Goal: Information Seeking & Learning: Learn about a topic

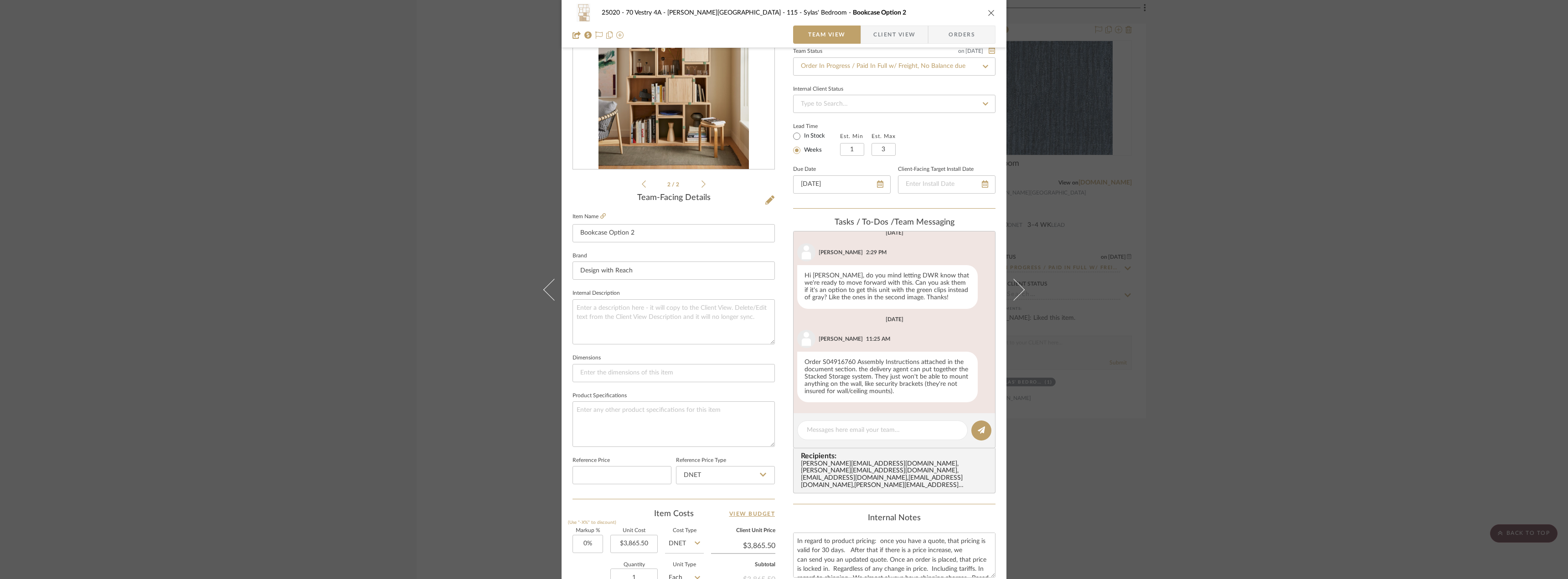
scroll to position [273, 0]
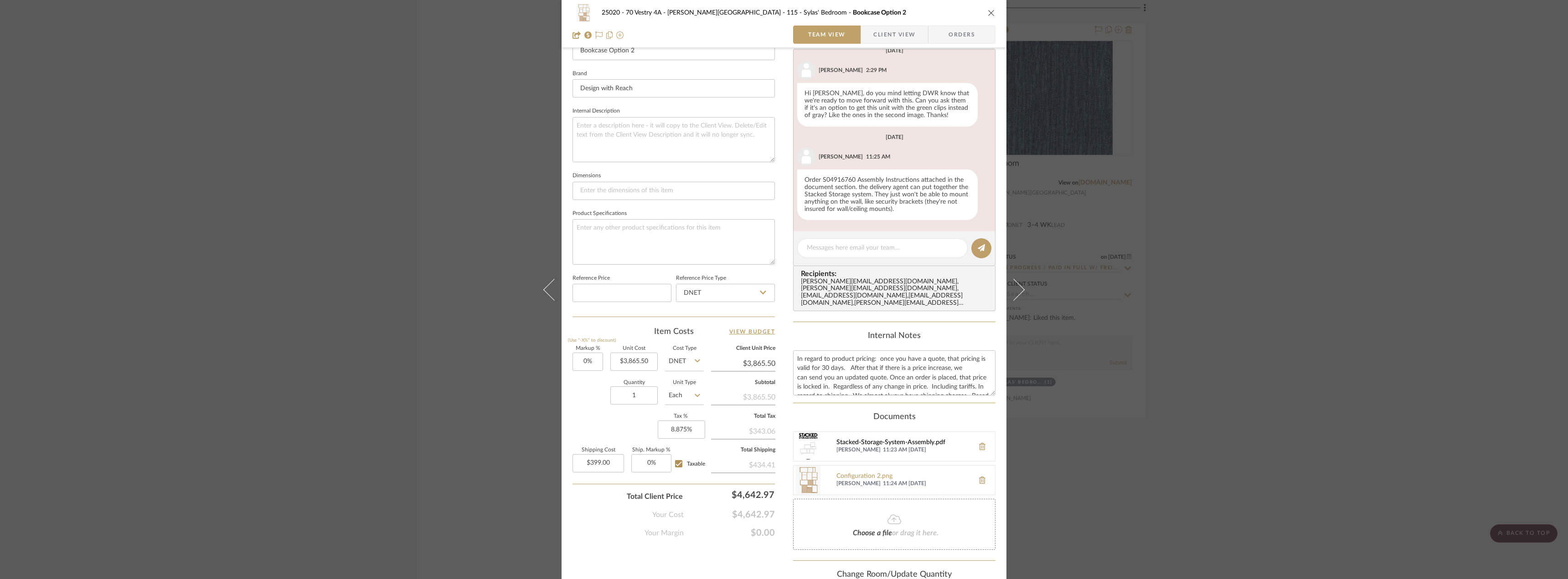
click at [856, 439] on div "Stacked-Storage-System-Assembly.pdf" at bounding box center [903, 443] width 133 height 7
click at [369, 77] on div "25020 - 70 Vestry 4A - [PERSON_NAME] 115 - [PERSON_NAME]' Bedroom Bookcase [MED…" at bounding box center [784, 290] width 1568 height 579
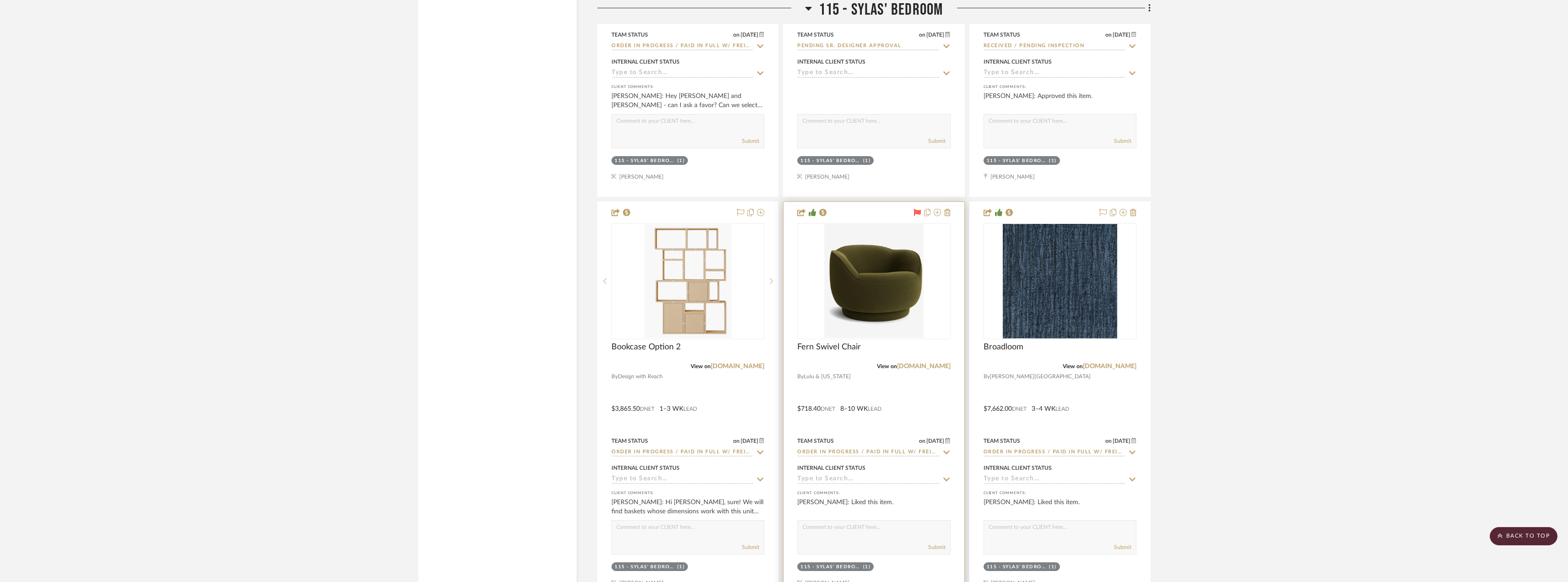
scroll to position [14696, 0]
click at [852, 256] on img "0" at bounding box center [874, 281] width 100 height 114
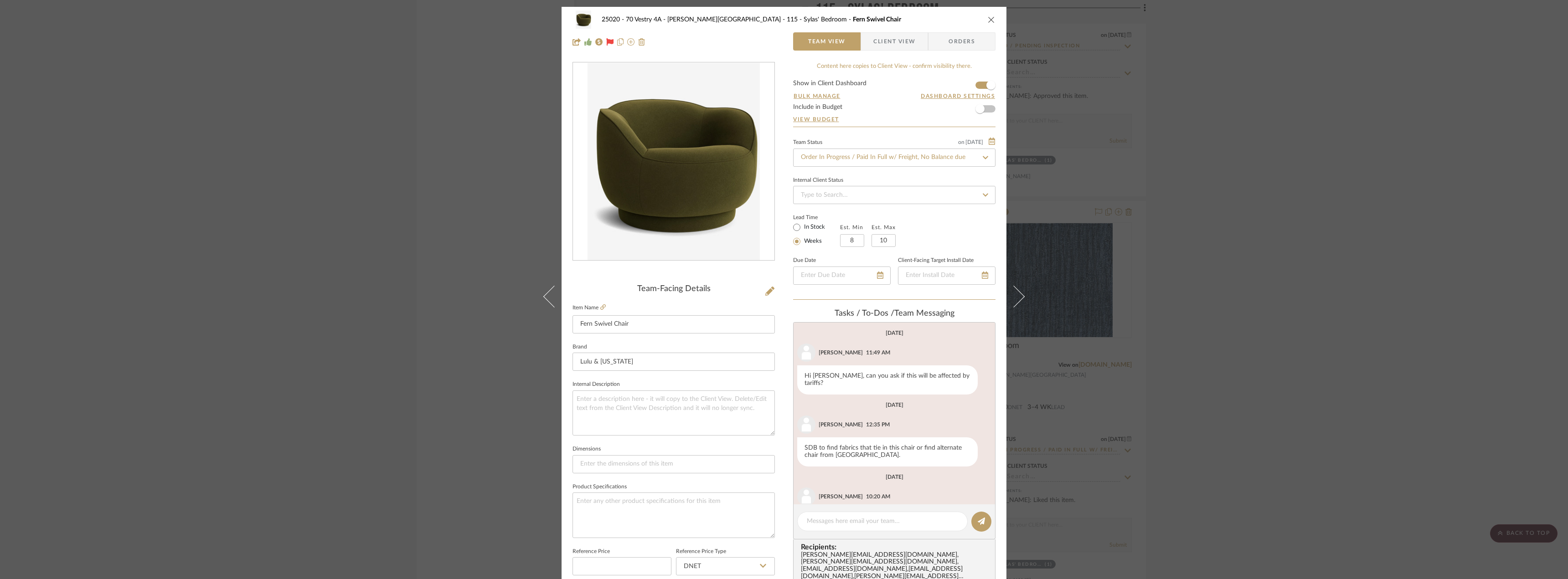
scroll to position [95, 0]
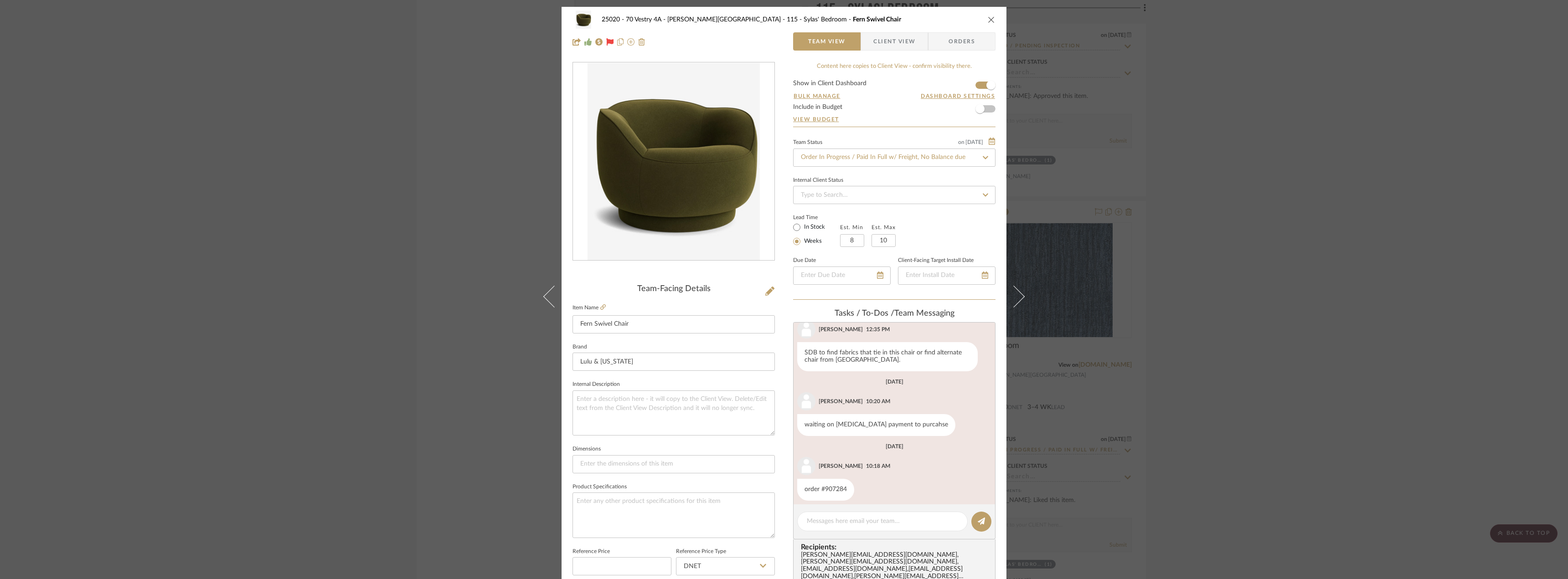
click at [315, 100] on div "25020 - 70 Vestry 4A - [PERSON_NAME] 115 - [PERSON_NAME]' Bedroom Fern Swivel C…" at bounding box center [784, 290] width 1568 height 579
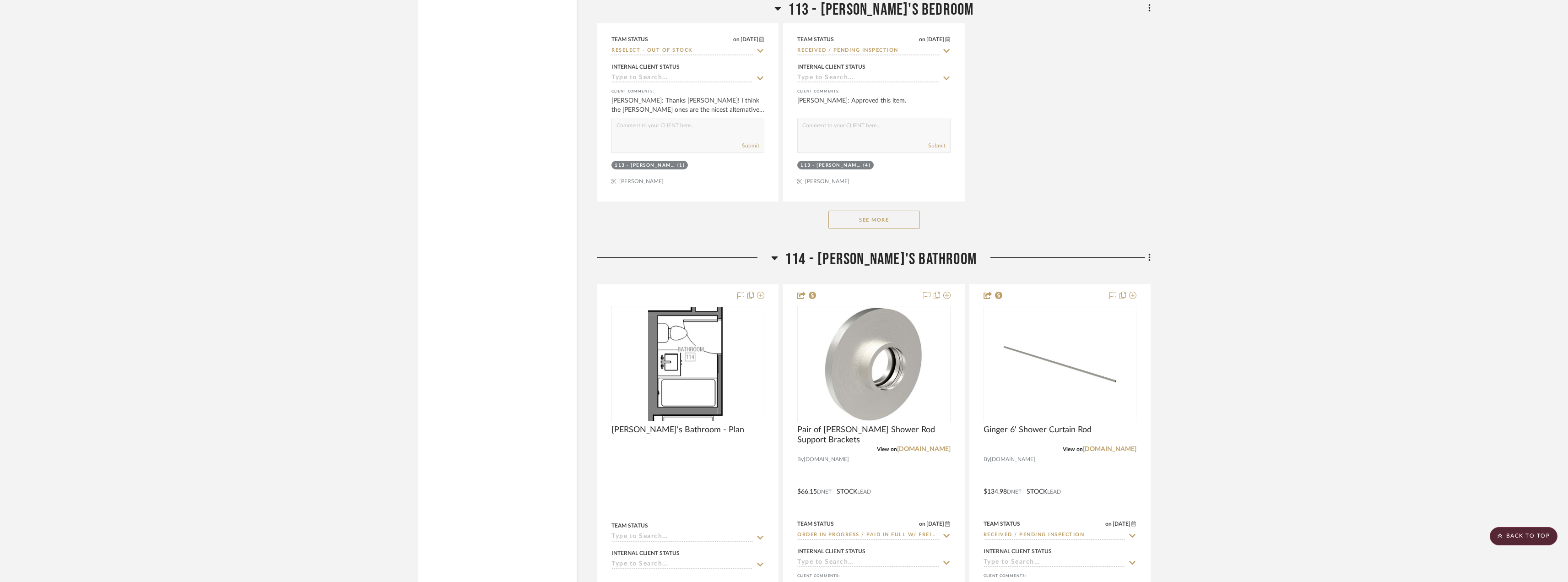
scroll to position [11583, 0]
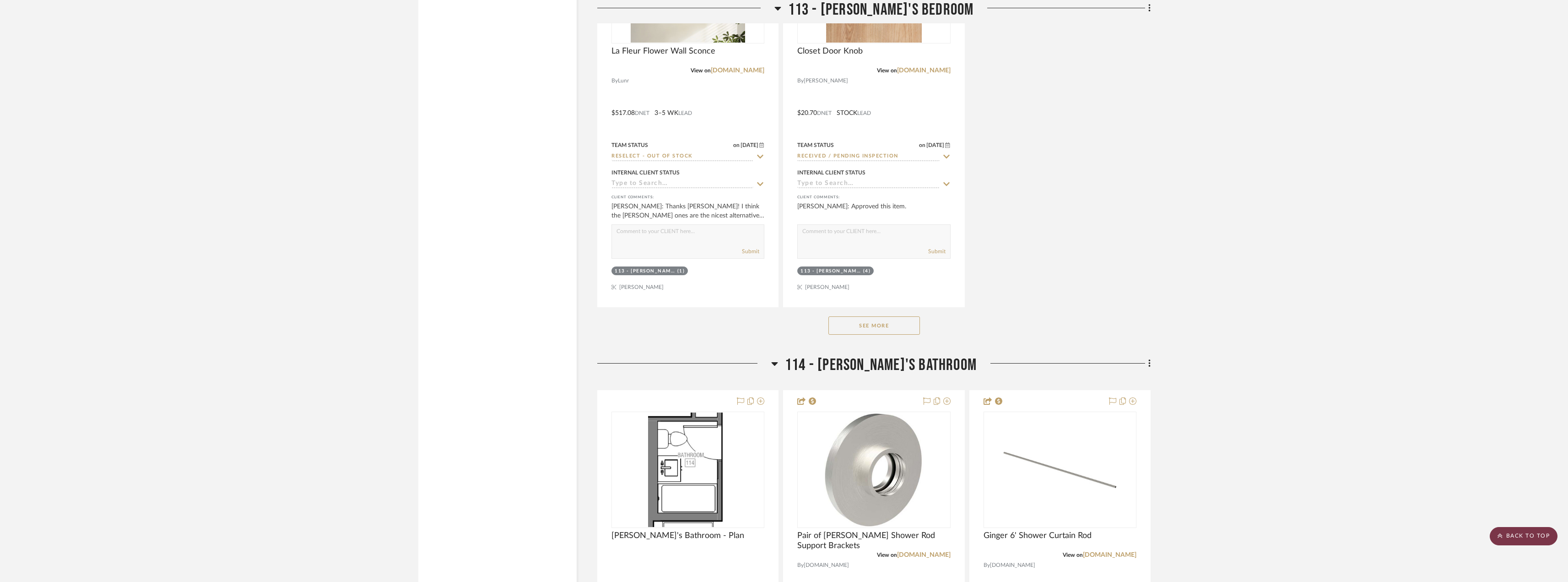
click at [1502, 533] on icon at bounding box center [1500, 536] width 5 height 6
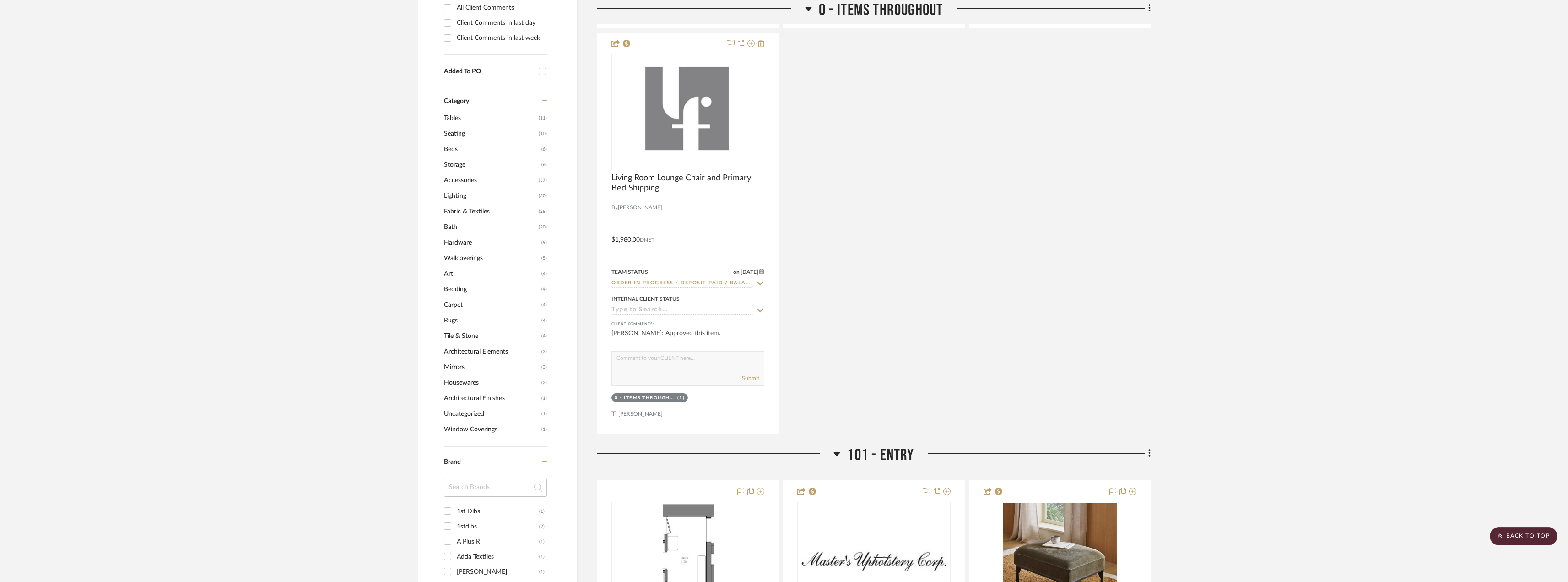
scroll to position [0, 0]
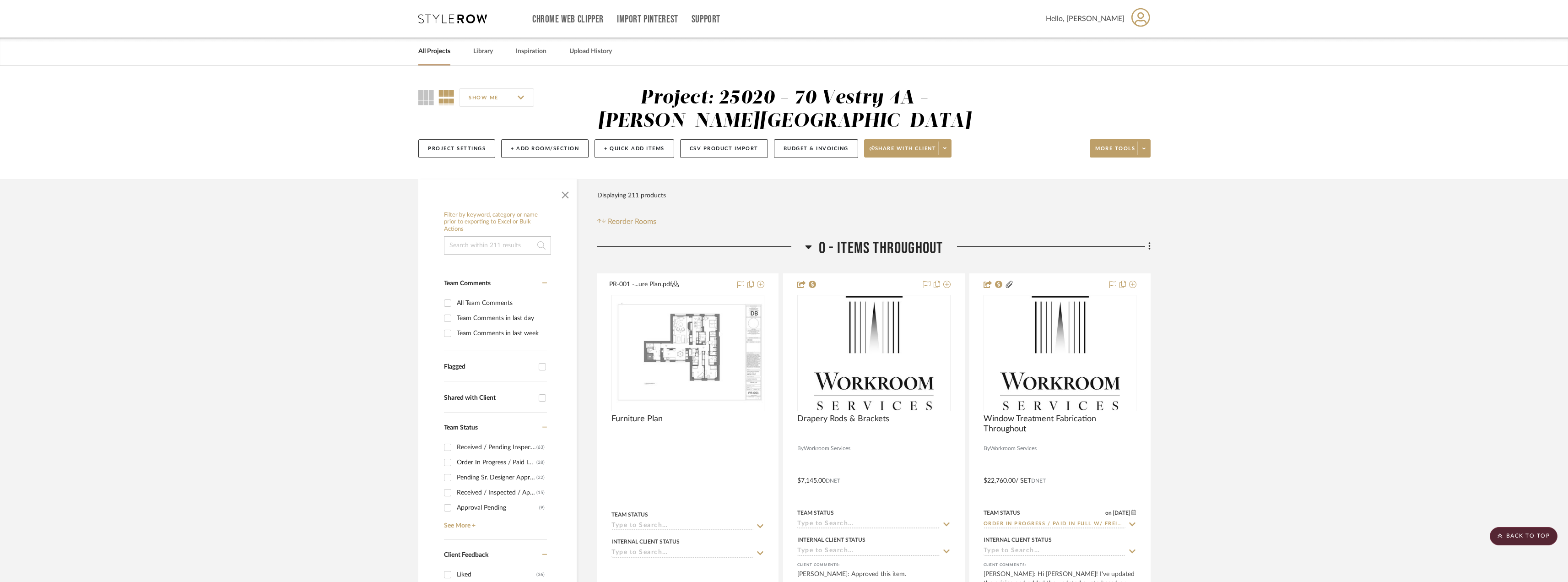
drag, startPoint x: 473, startPoint y: 259, endPoint x: 478, endPoint y: 249, distance: 11.2
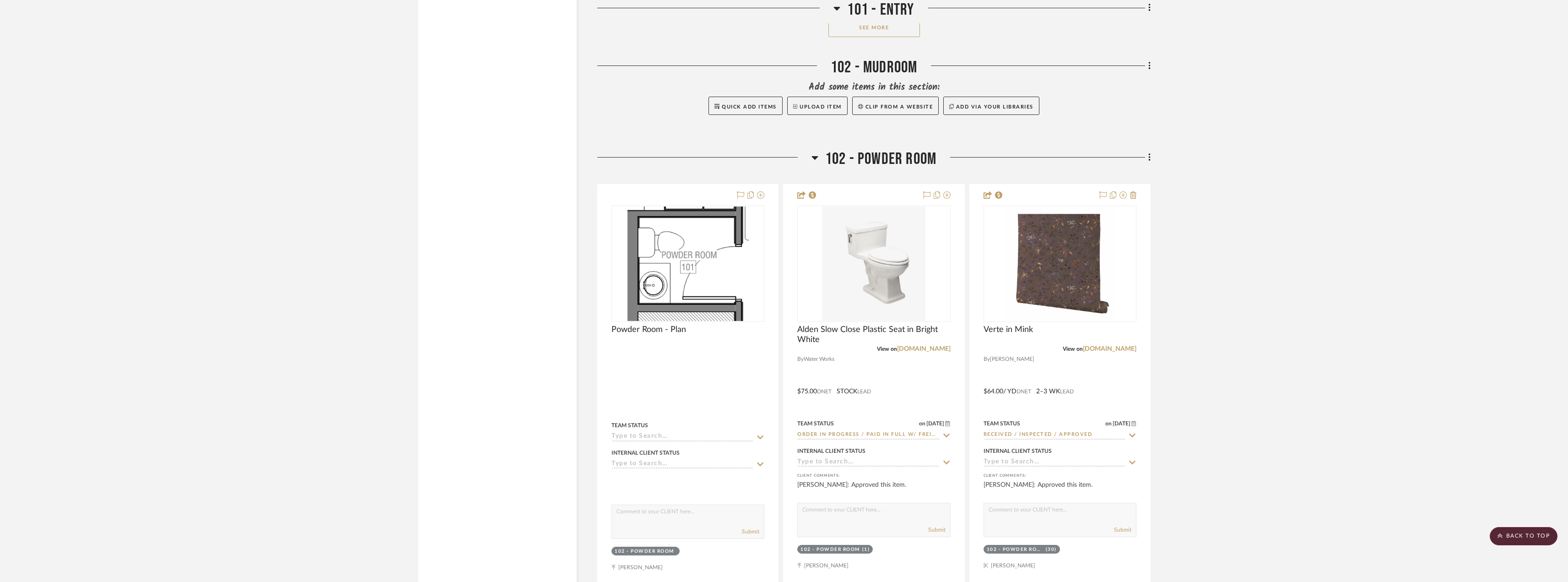
scroll to position [2701, 0]
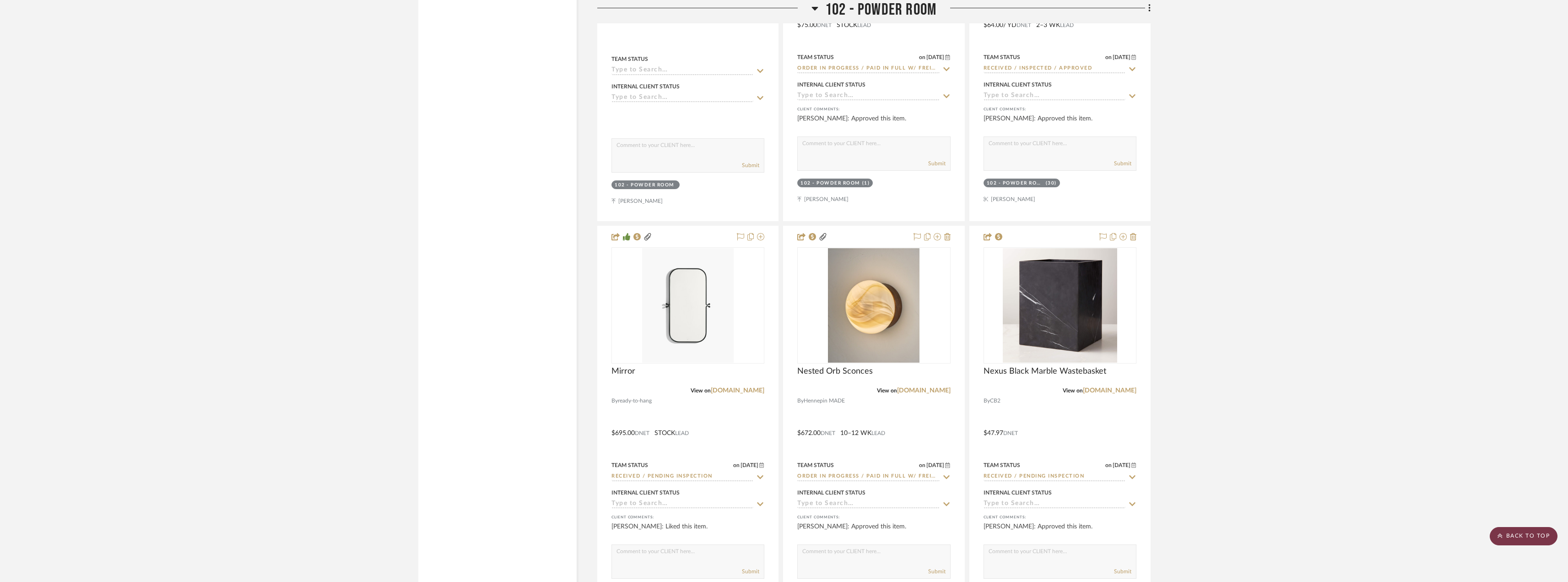
click at [1519, 539] on scroll-to-top-button "BACK TO TOP" at bounding box center [1523, 536] width 68 height 18
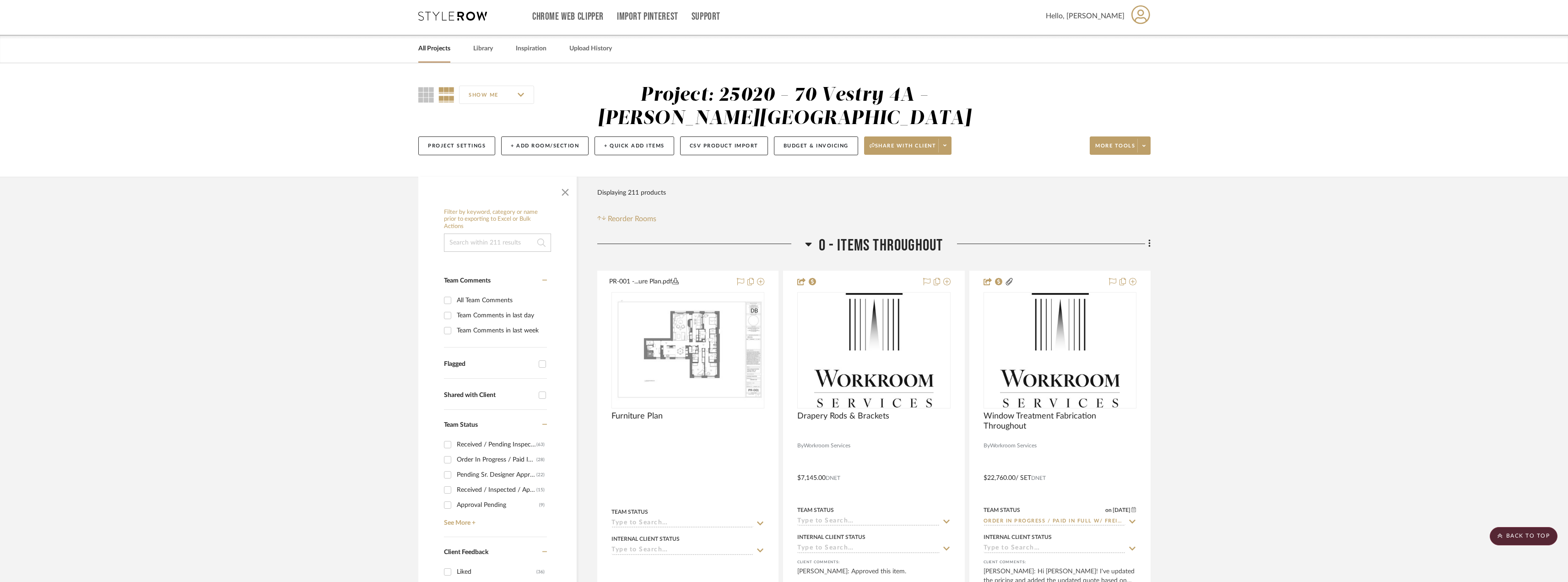
scroll to position [0, 0]
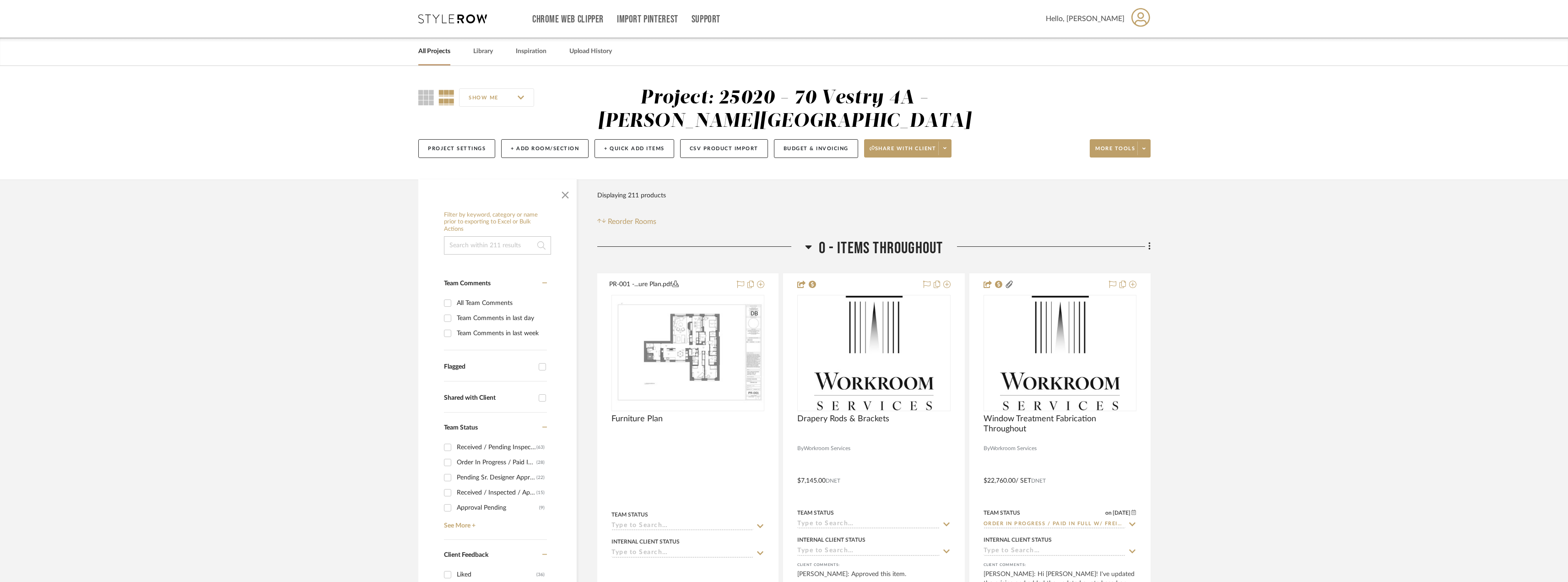
click at [465, 247] on input at bounding box center [497, 245] width 107 height 18
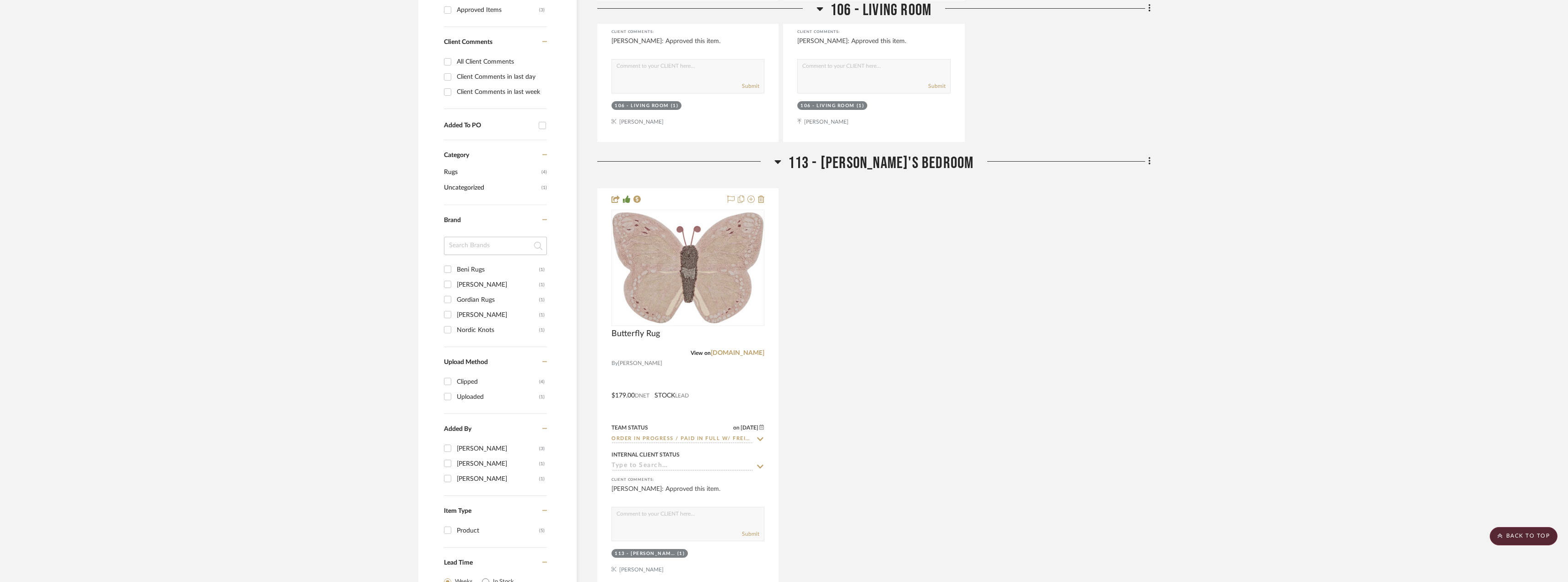
scroll to position [229, 0]
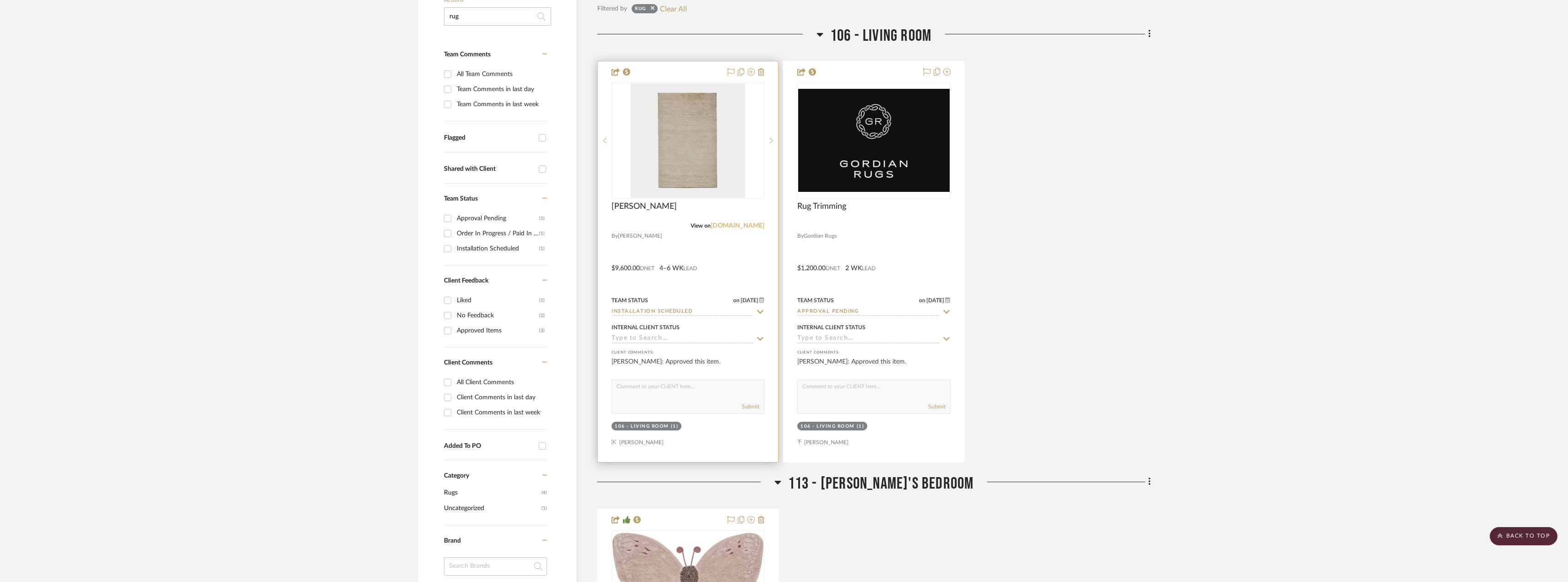
click at [735, 227] on link "[DOMAIN_NAME]" at bounding box center [738, 226] width 54 height 6
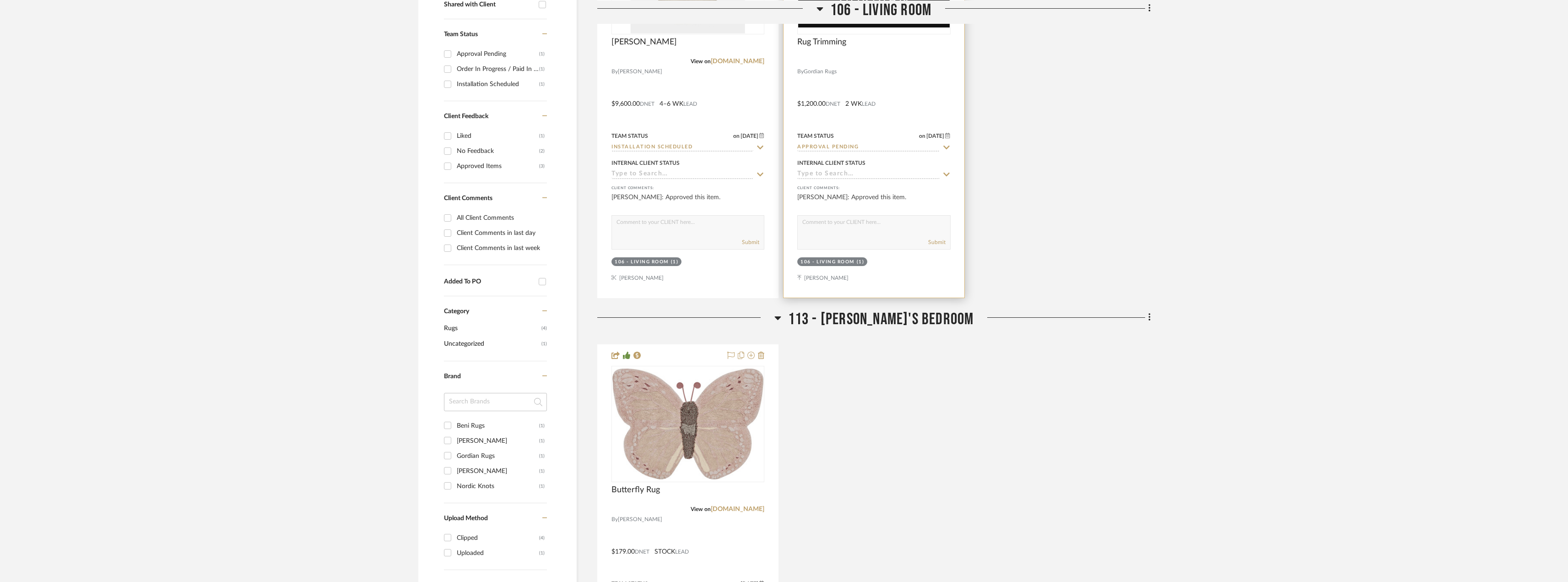
scroll to position [138, 0]
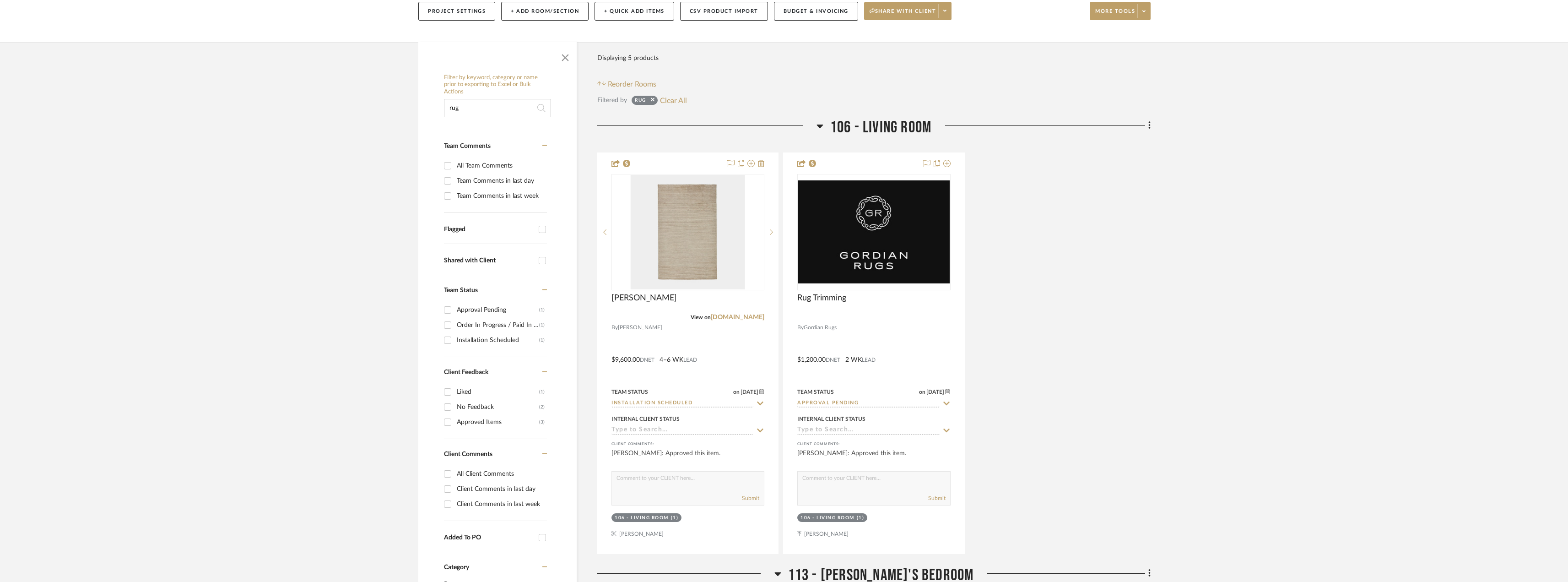
click at [485, 110] on input "rug" at bounding box center [497, 108] width 107 height 18
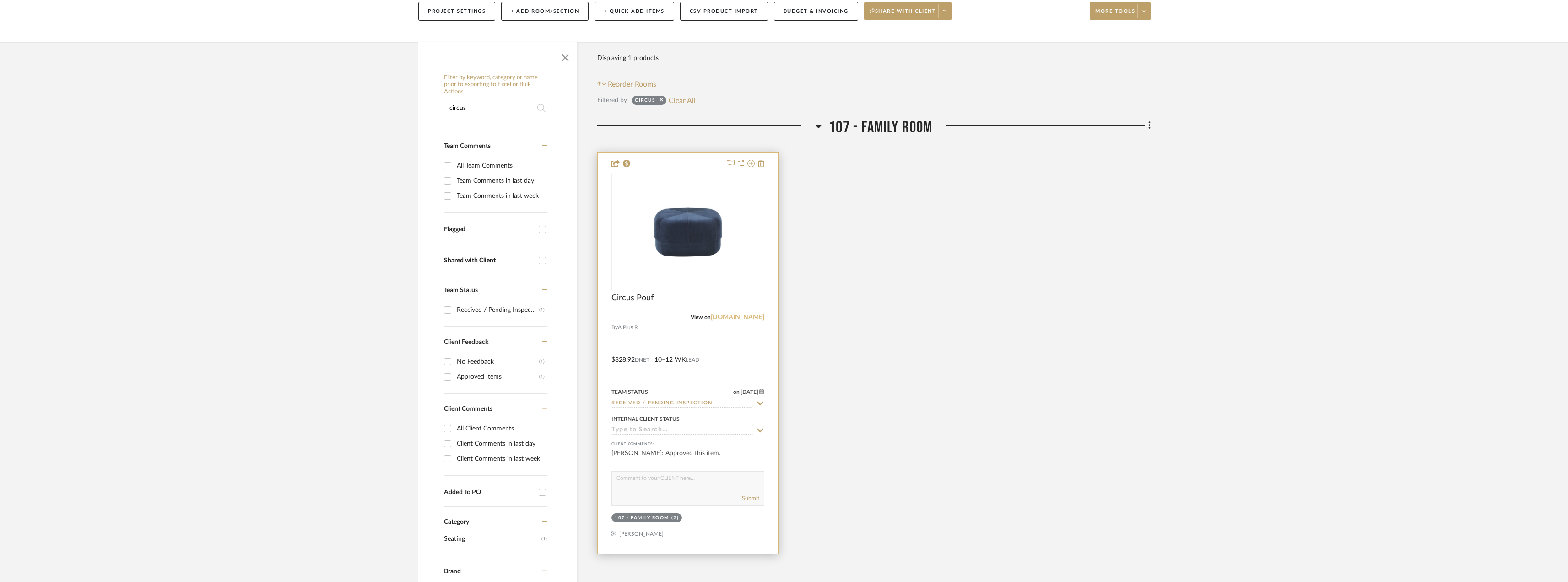
type input "circus"
click at [735, 320] on link "[DOMAIN_NAME]" at bounding box center [738, 317] width 54 height 6
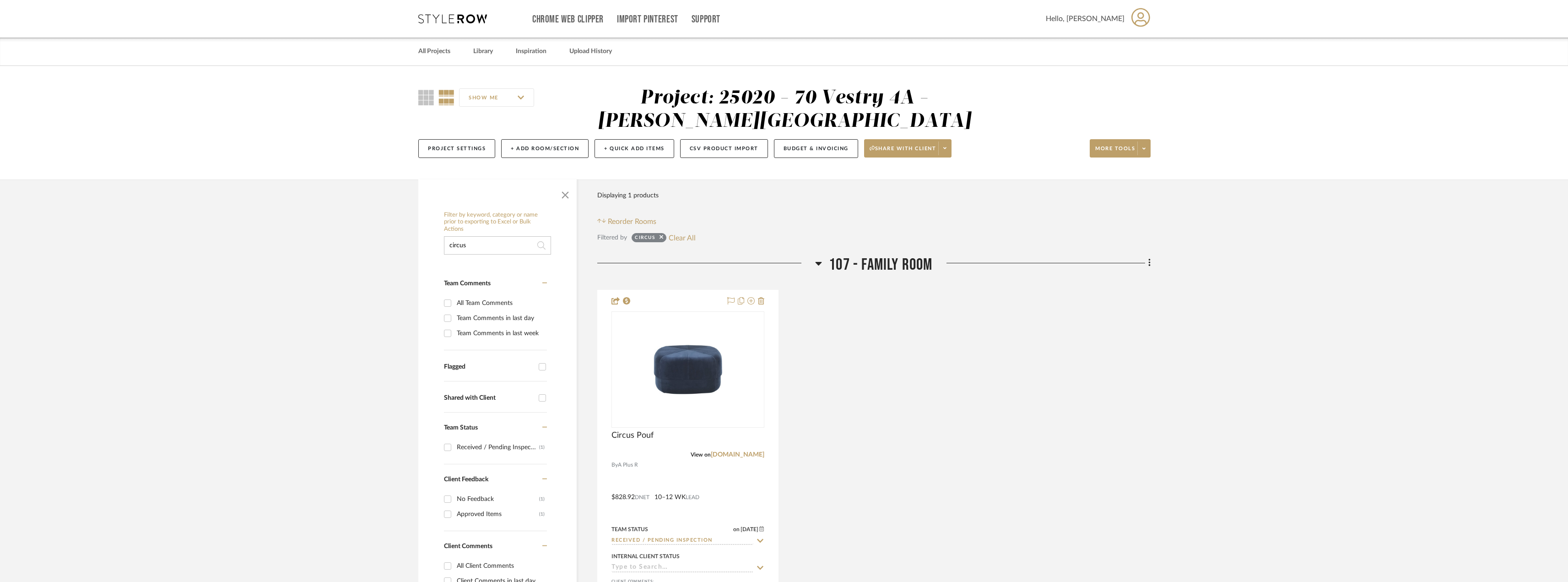
click at [501, 237] on input "circus" at bounding box center [497, 245] width 107 height 18
click at [486, 247] on input "circus" at bounding box center [497, 245] width 107 height 18
click at [662, 234] on icon at bounding box center [661, 237] width 4 height 6
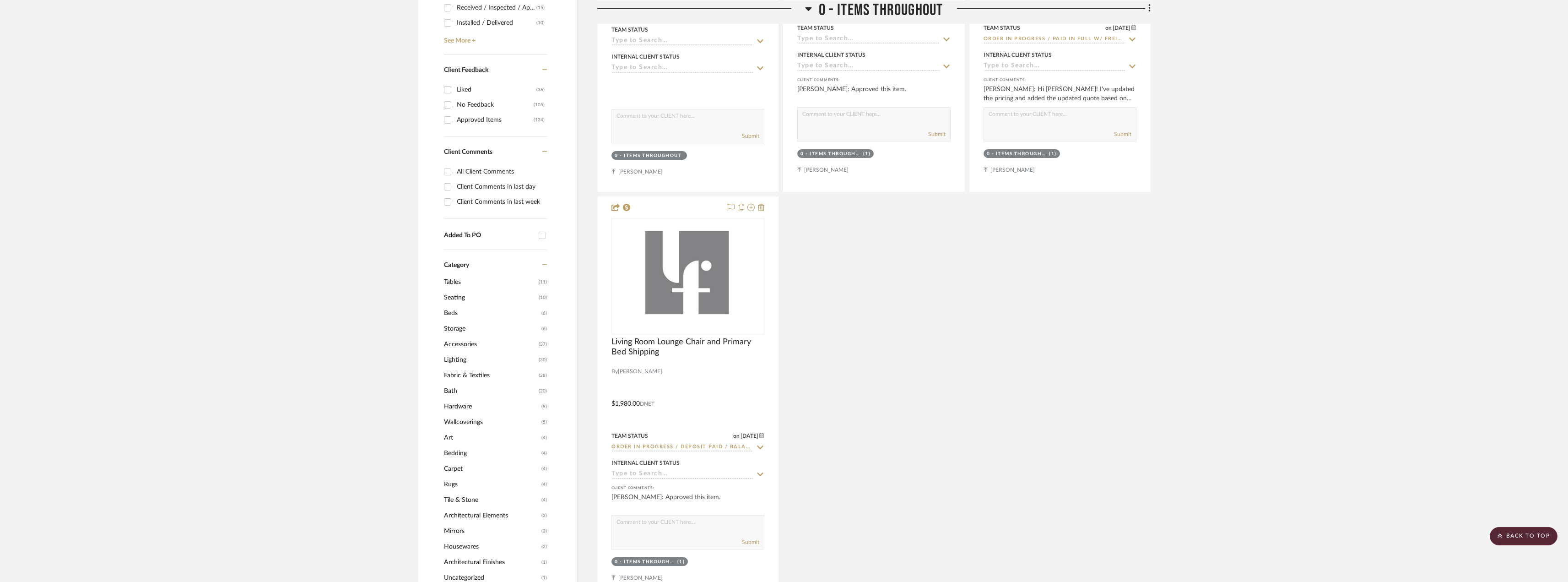
scroll to position [641, 0]
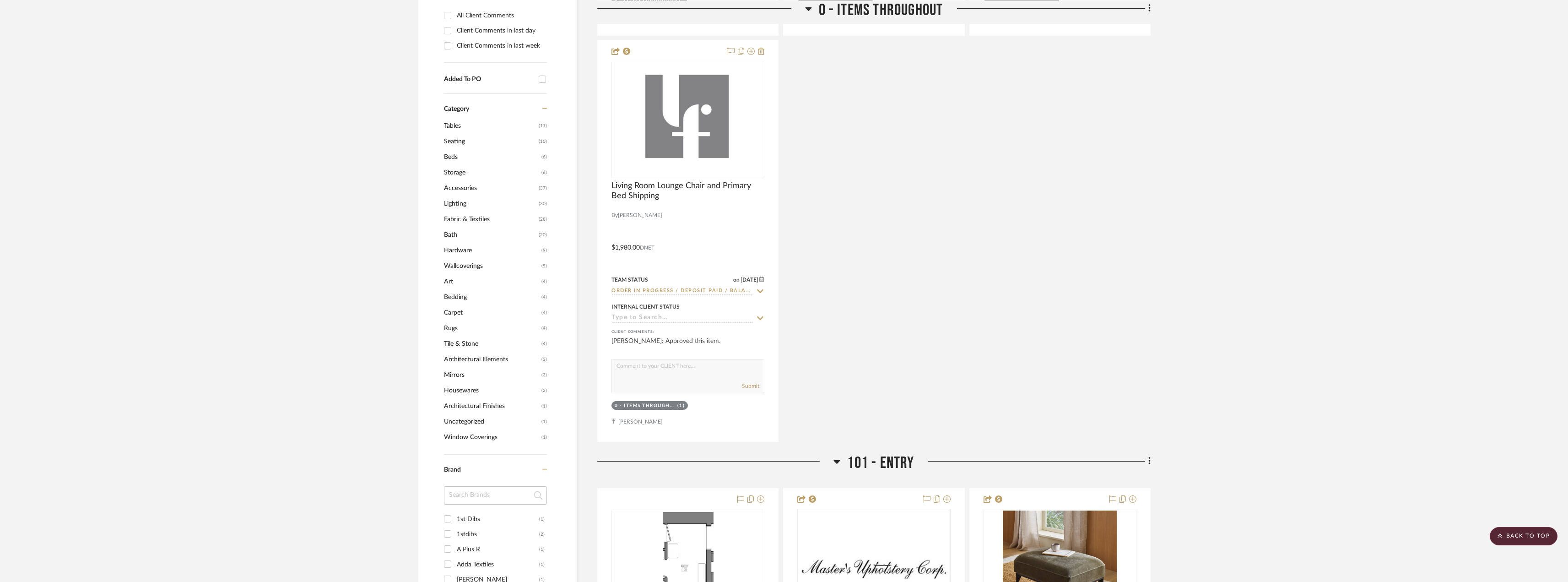
click at [450, 216] on span "Fabric & Textiles" at bounding box center [489, 219] width 92 height 15
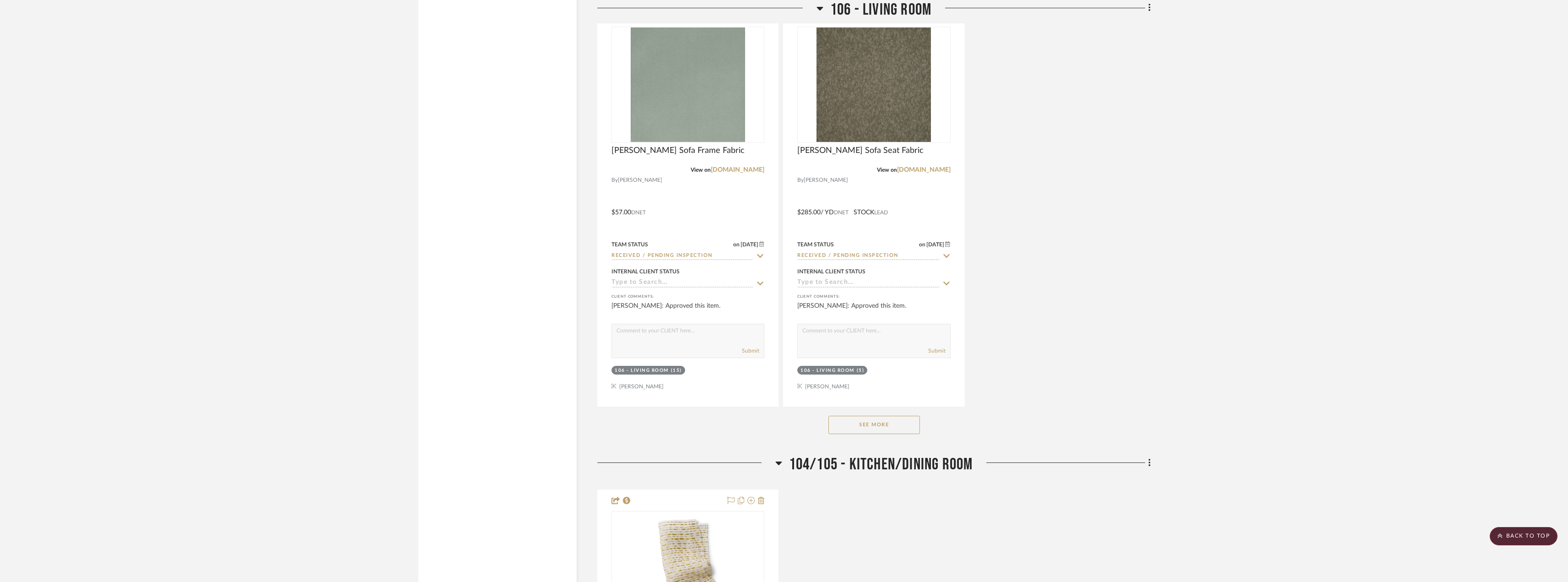
scroll to position [1755, 0]
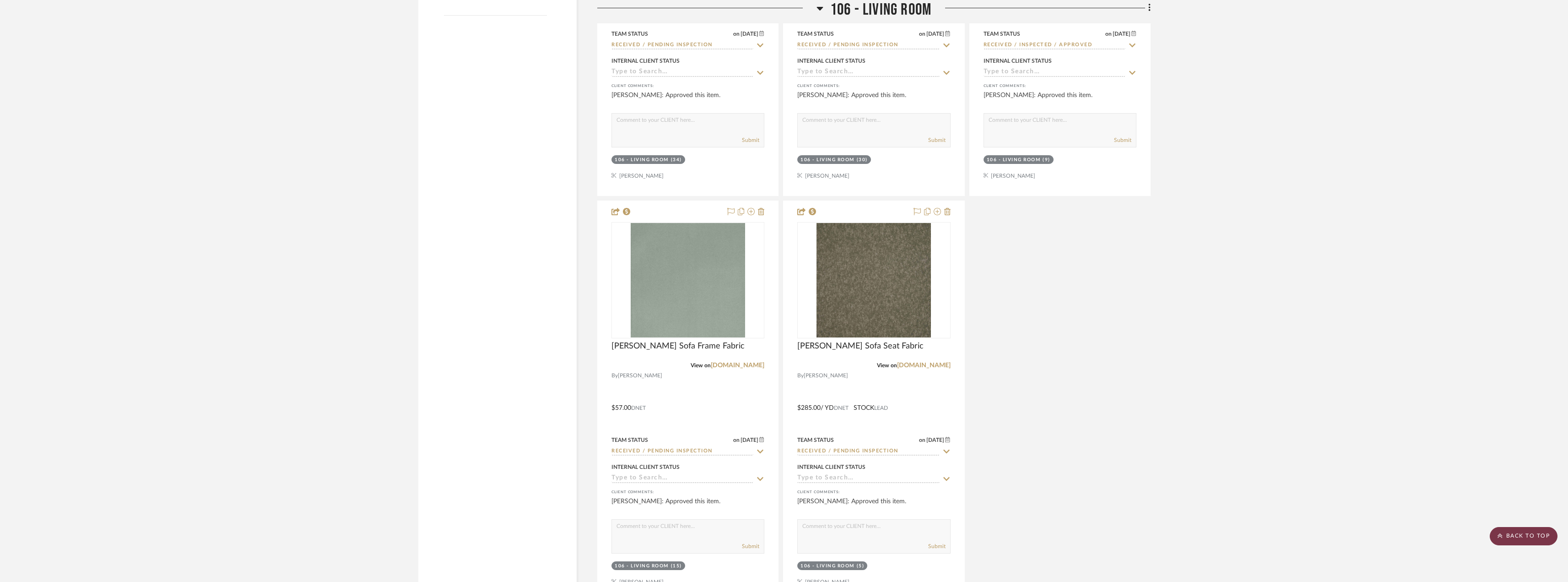
click at [1537, 535] on scroll-to-top-button "BACK TO TOP" at bounding box center [1523, 536] width 68 height 18
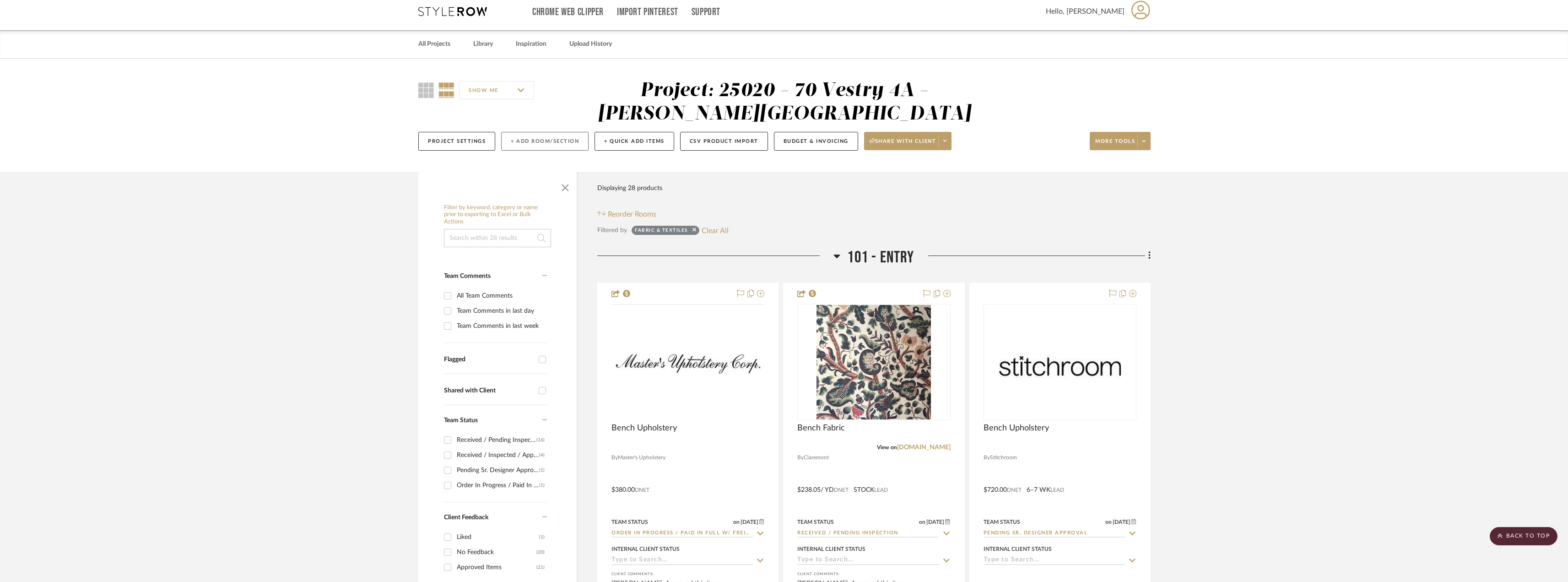
scroll to position [0, 0]
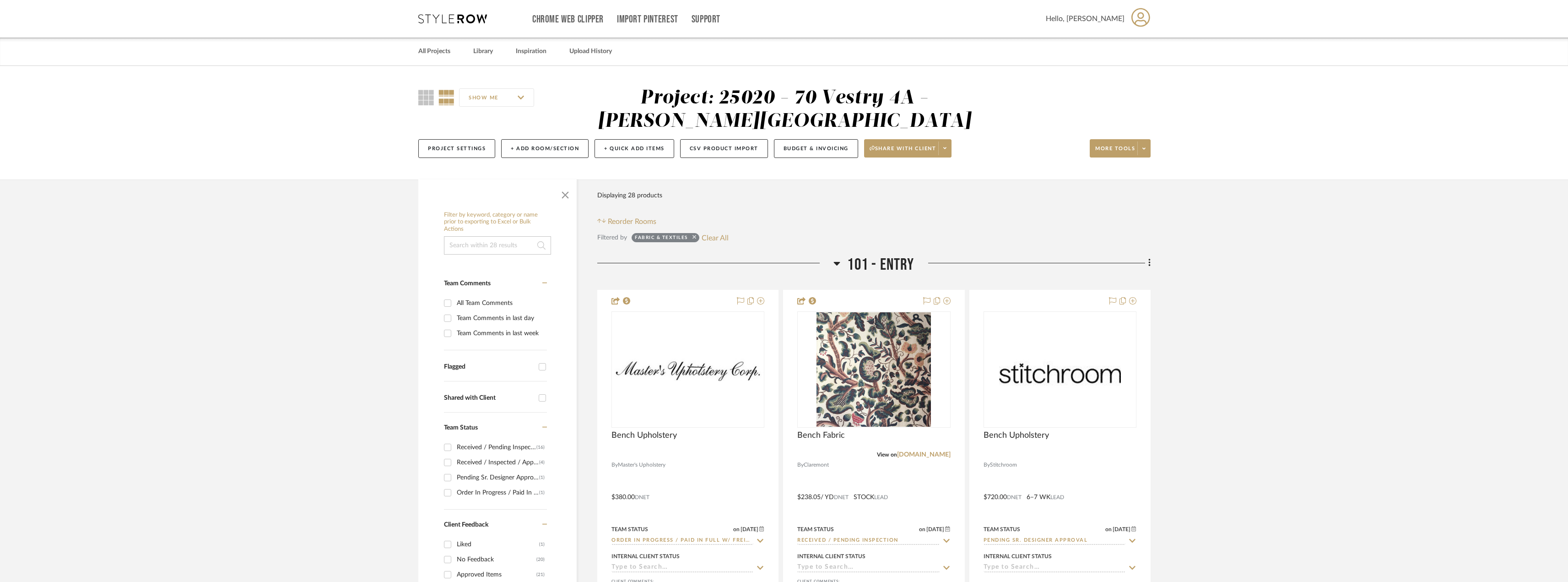
click at [693, 238] on icon at bounding box center [694, 237] width 4 height 4
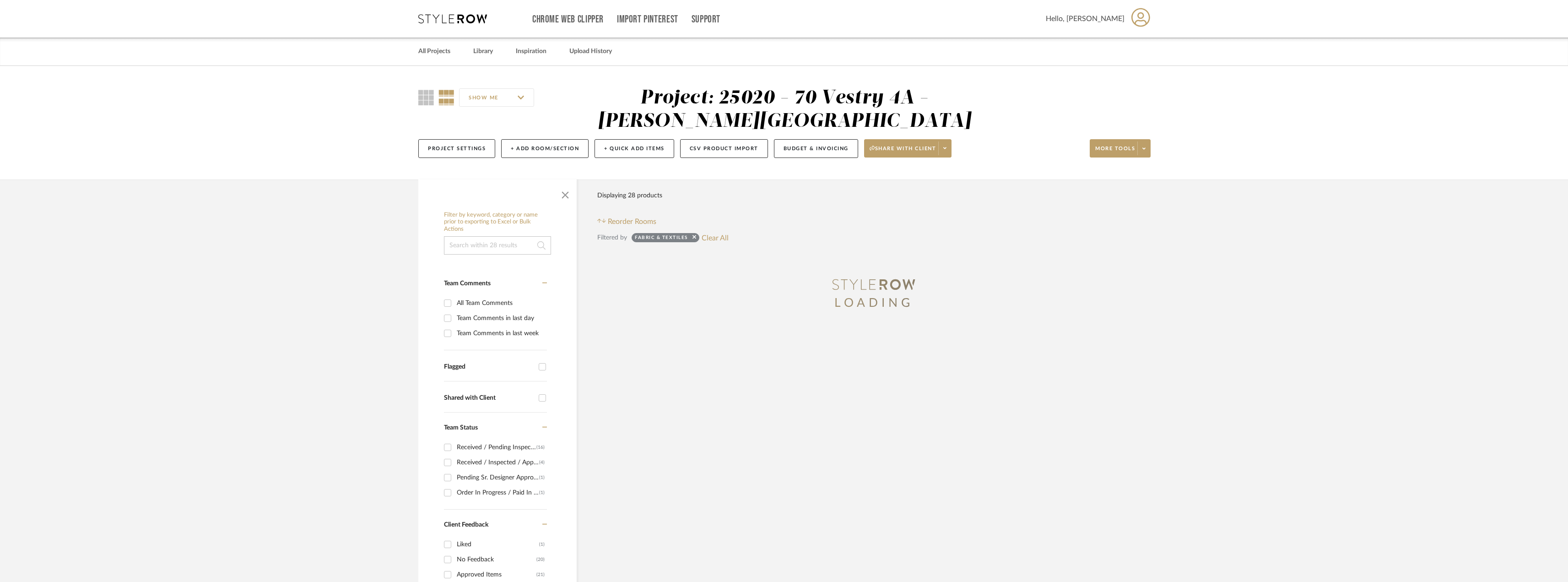
click at [512, 248] on input at bounding box center [497, 245] width 107 height 18
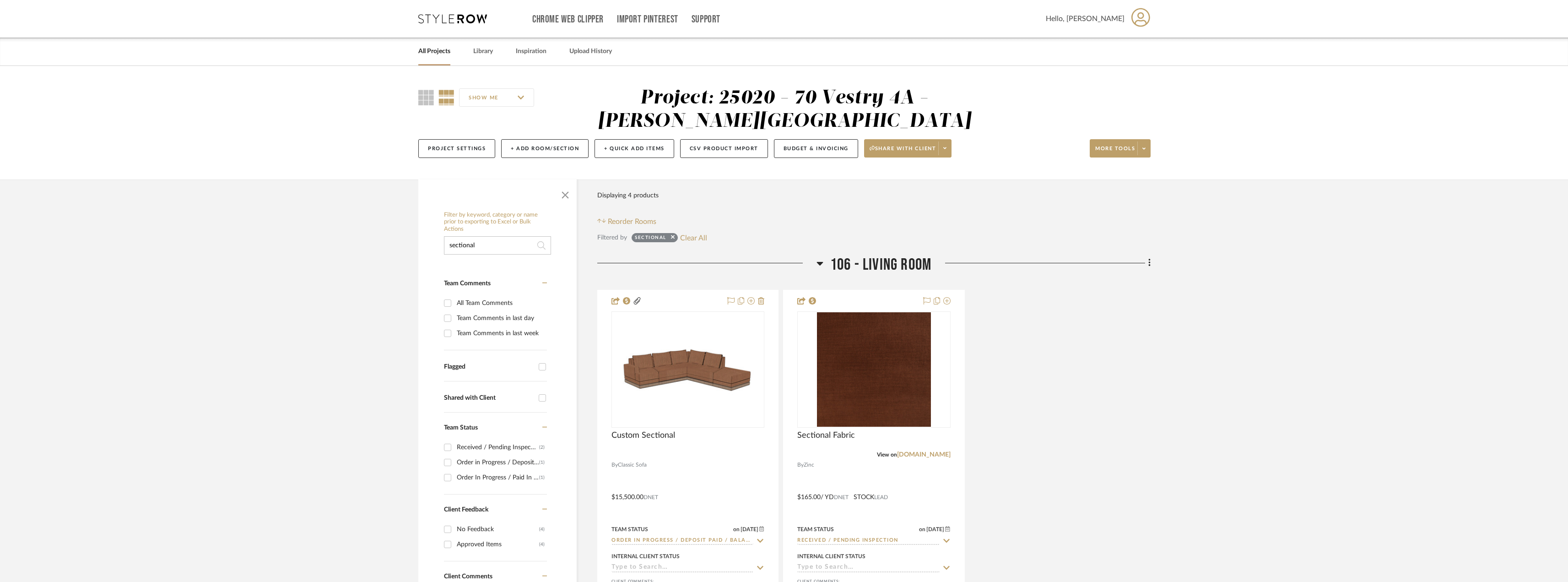
scroll to position [229, 0]
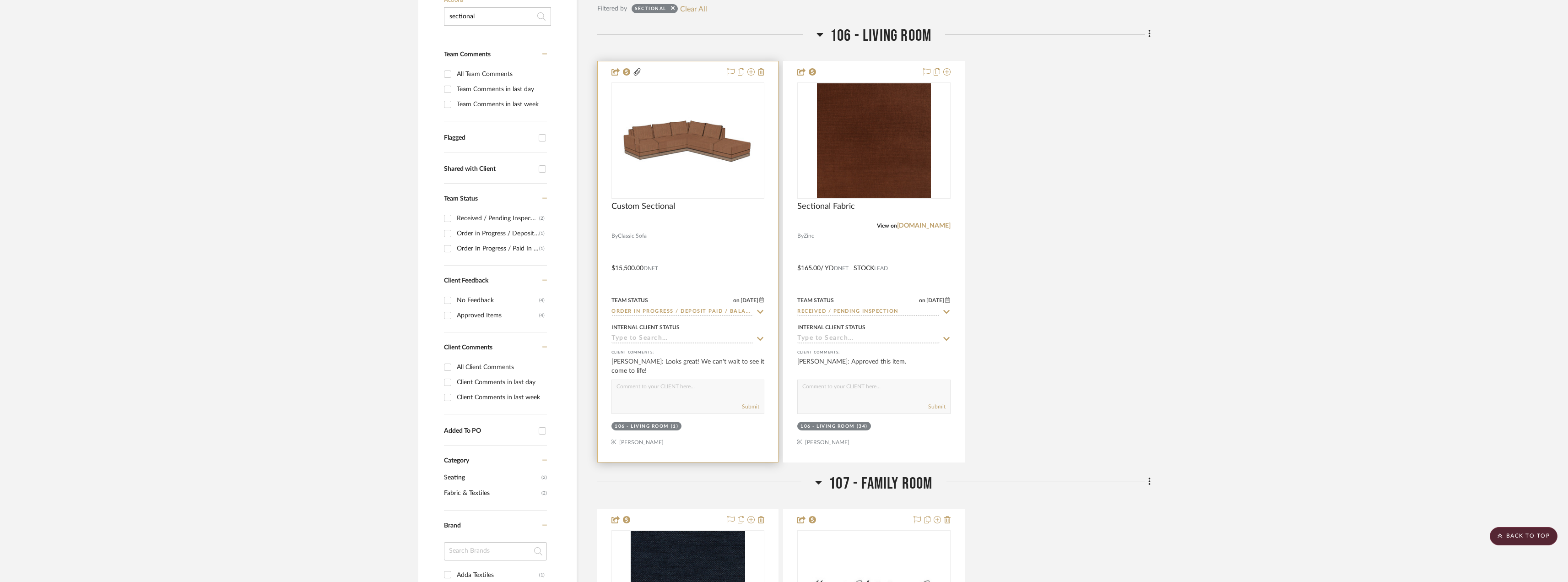
type input "sectional"
click at [672, 130] on div at bounding box center [687, 141] width 153 height 116
click at [720, 146] on img "0" at bounding box center [687, 141] width 151 height 54
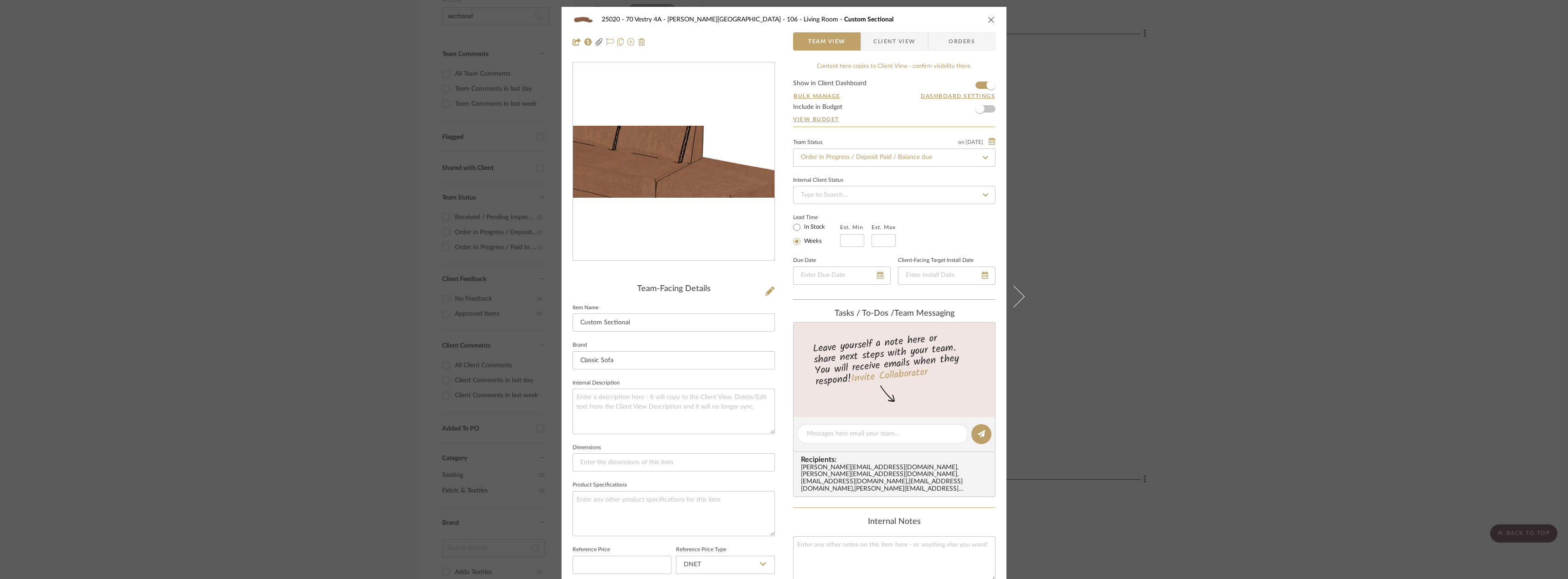
click at [710, 160] on img "0" at bounding box center [673, 162] width 201 height 72
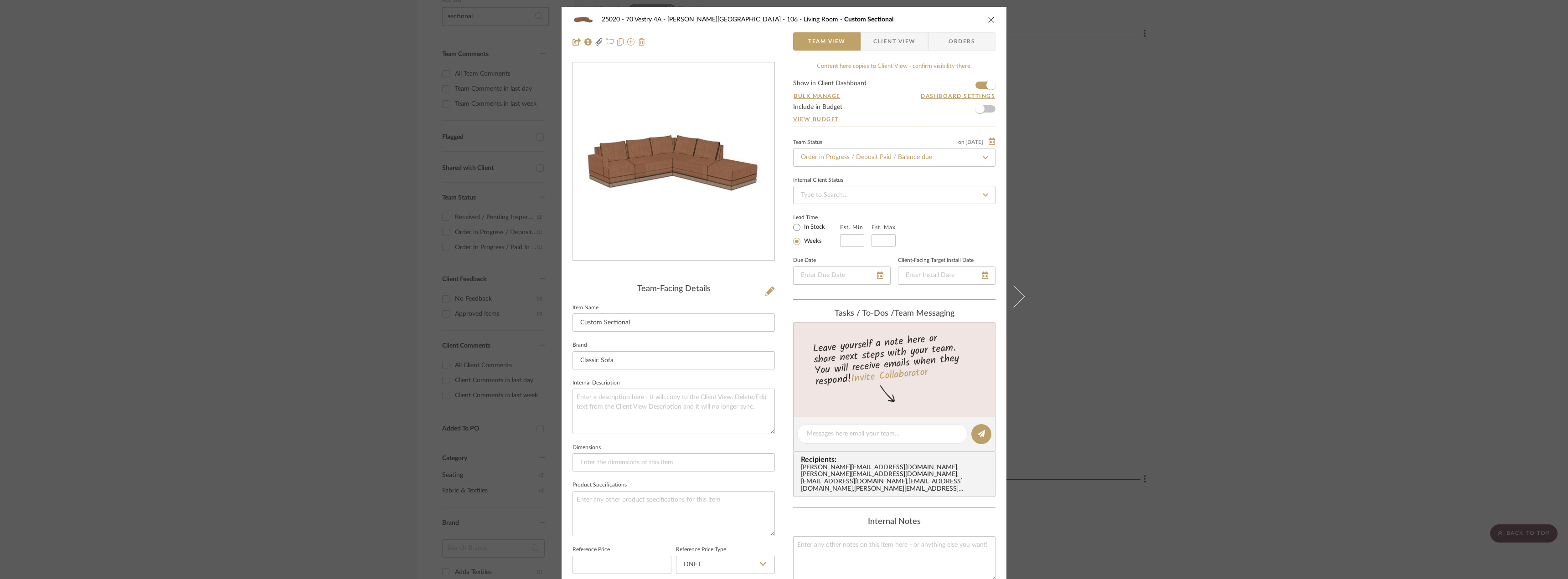
drag, startPoint x: 1095, startPoint y: 177, endPoint x: 679, endPoint y: 165, distance: 416.2
click at [1101, 204] on div "25020 - 70 Vestry 4A - [PERSON_NAME] 106 - Living Room Custom Sectional Team Vi…" at bounding box center [784, 290] width 1568 height 579
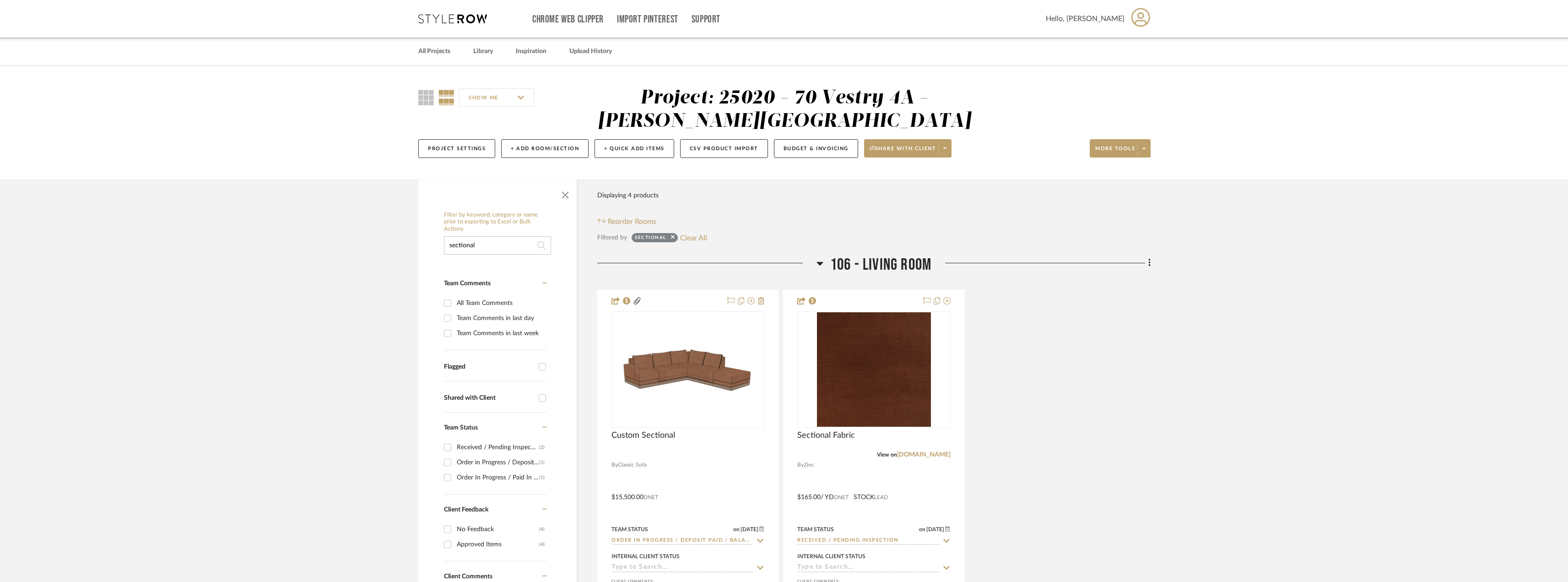
click at [669, 239] on div at bounding box center [672, 238] width 6 height 9
click at [672, 237] on icon at bounding box center [673, 237] width 4 height 6
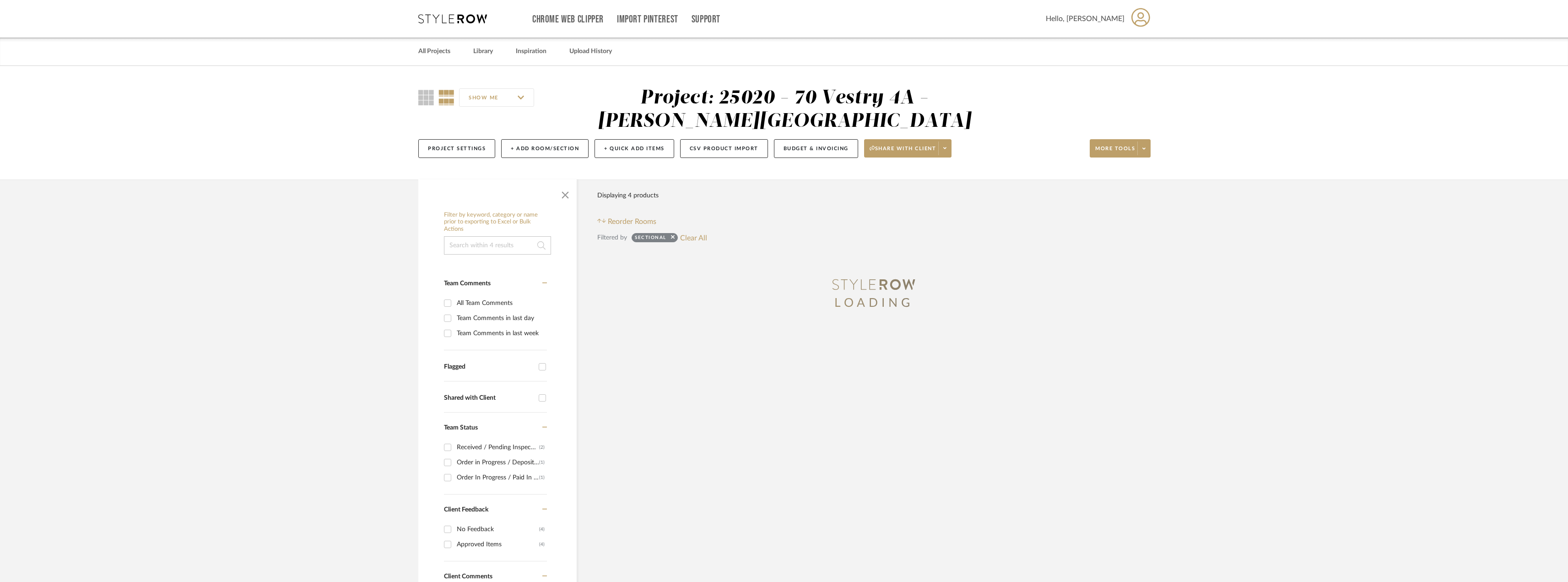
click at [506, 243] on input at bounding box center [497, 245] width 107 height 18
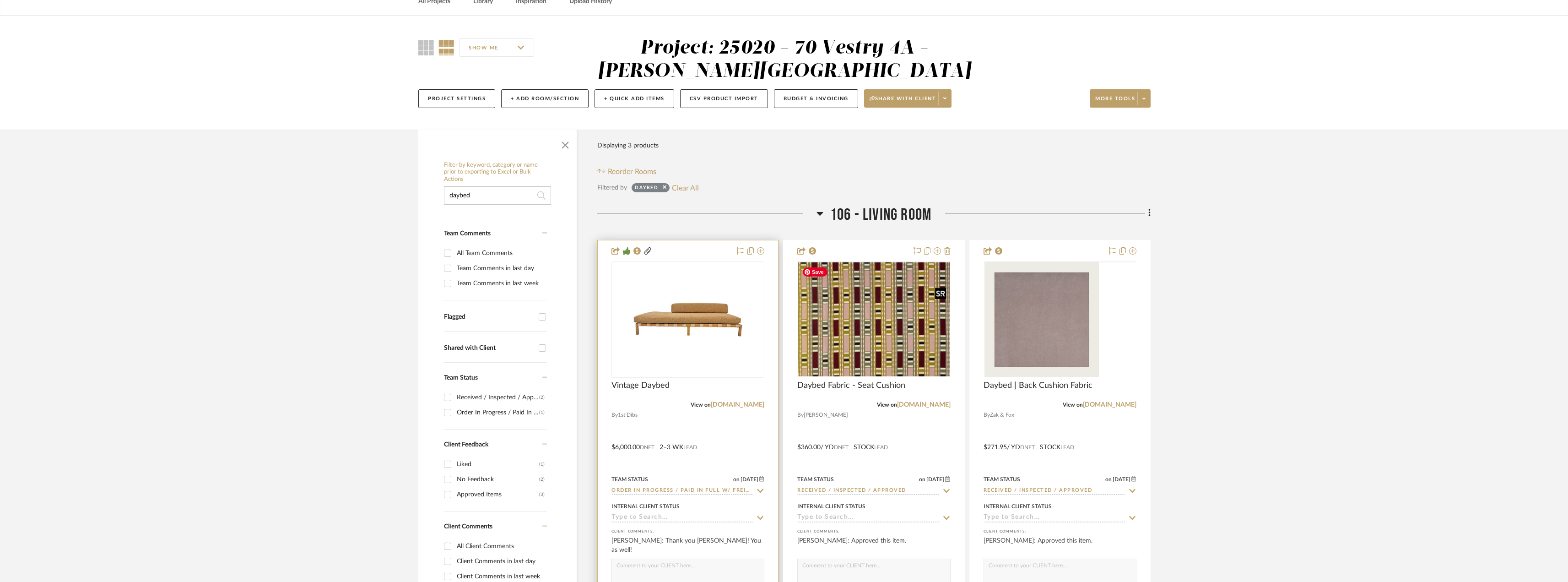
scroll to position [92, 0]
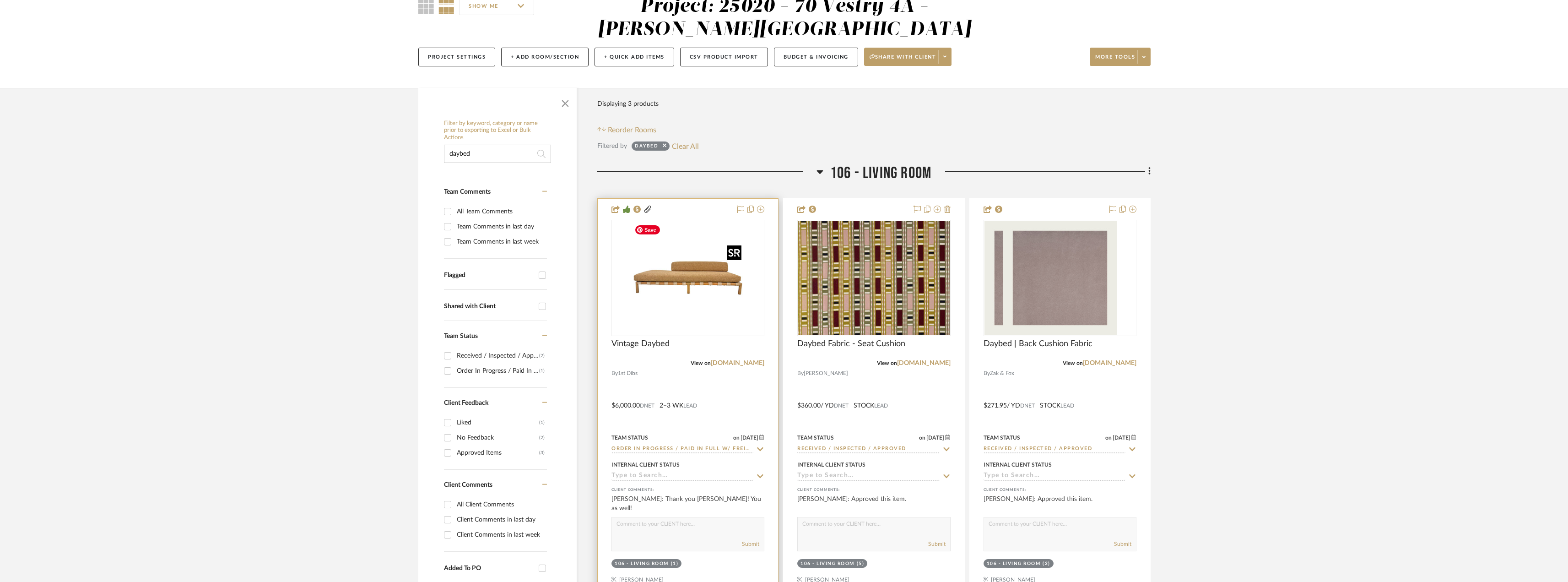
click at [0, 0] on img at bounding box center [0, 0] width 0 height 0
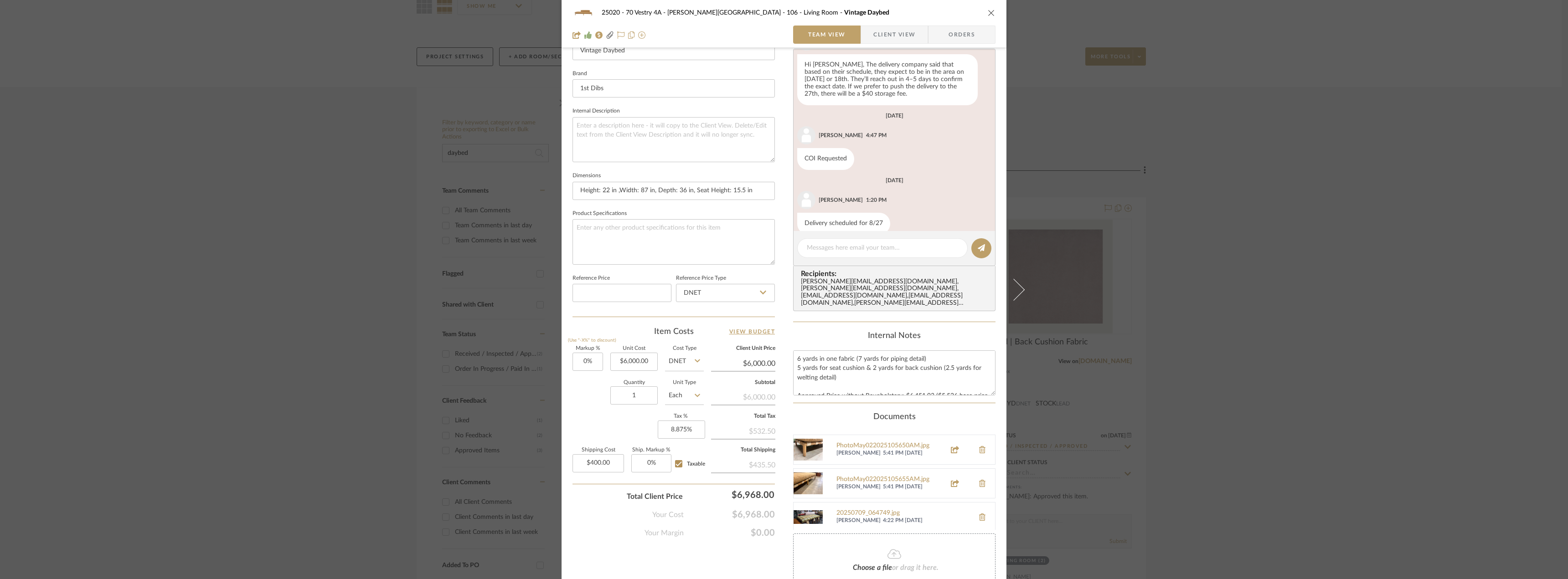
scroll to position [66, 0]
click at [852, 474] on div "20250709_064749.jpg" at bounding box center [903, 477] width 133 height 7
click at [1228, 354] on div "25020 - 70 Vestry 4A - [PERSON_NAME] 106 - Living Room Vintage Daybed Team View…" at bounding box center [784, 290] width 1568 height 579
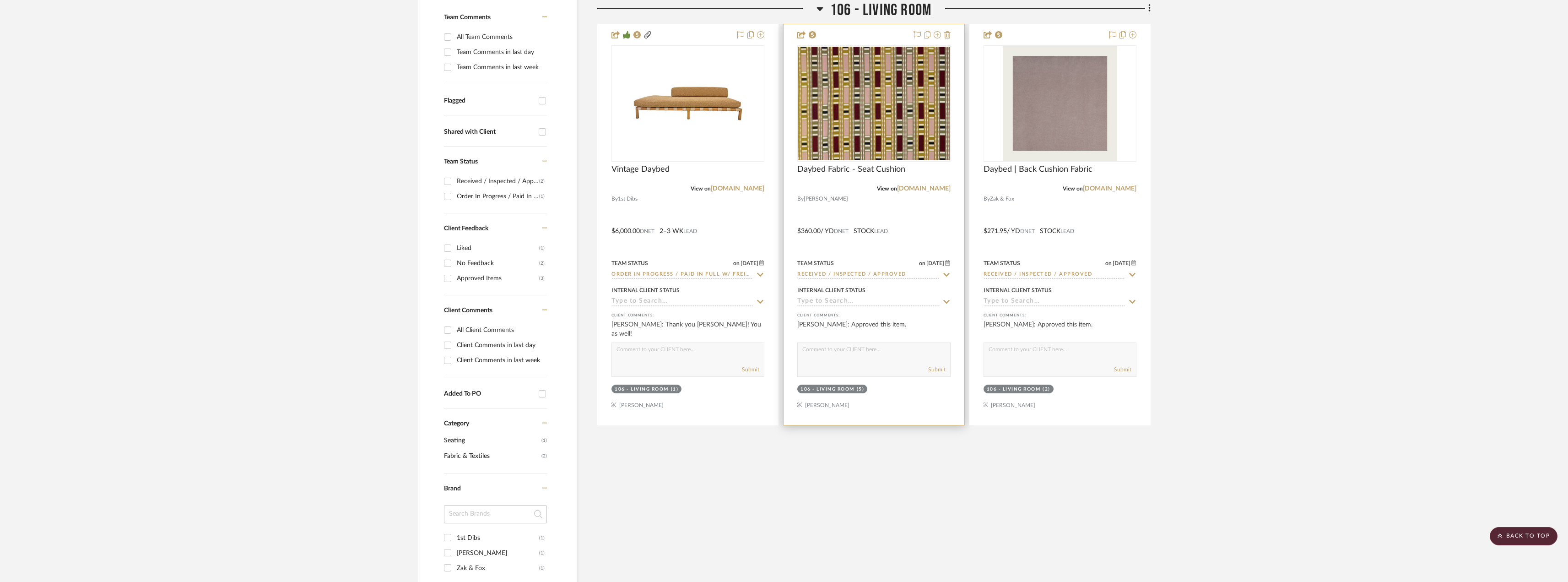
scroll to position [0, 0]
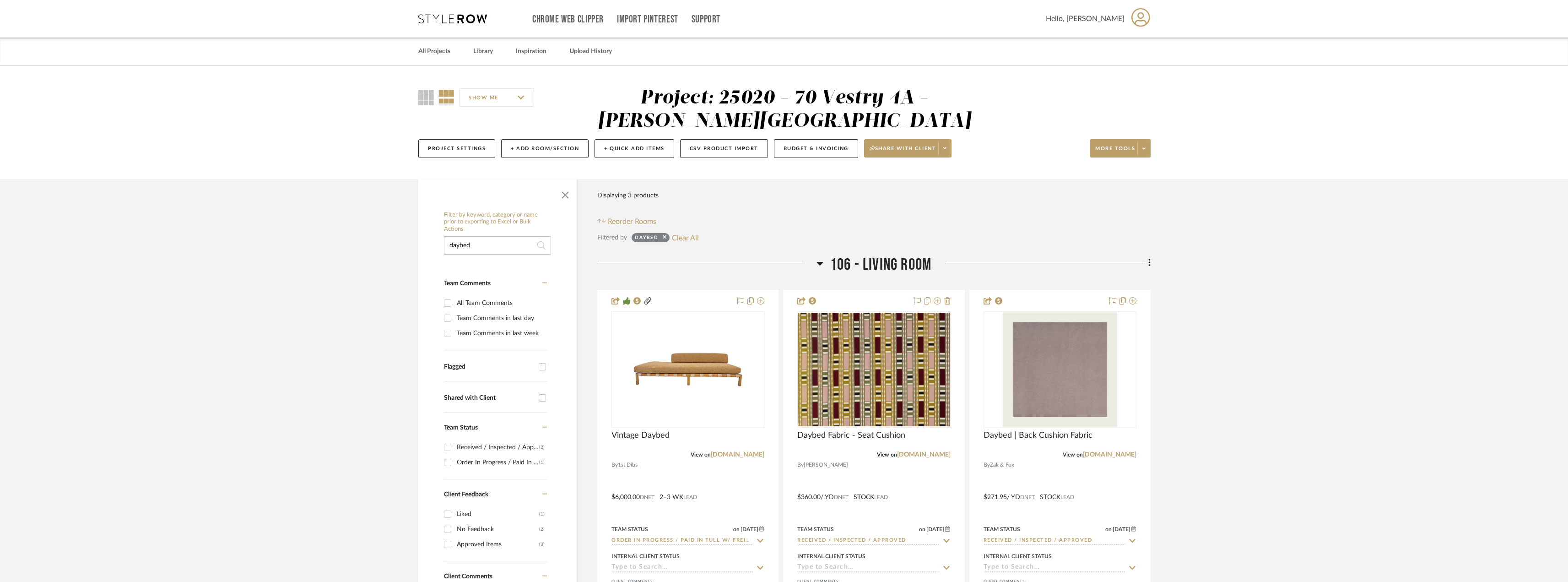
click at [472, 250] on input "daybed" at bounding box center [497, 245] width 107 height 18
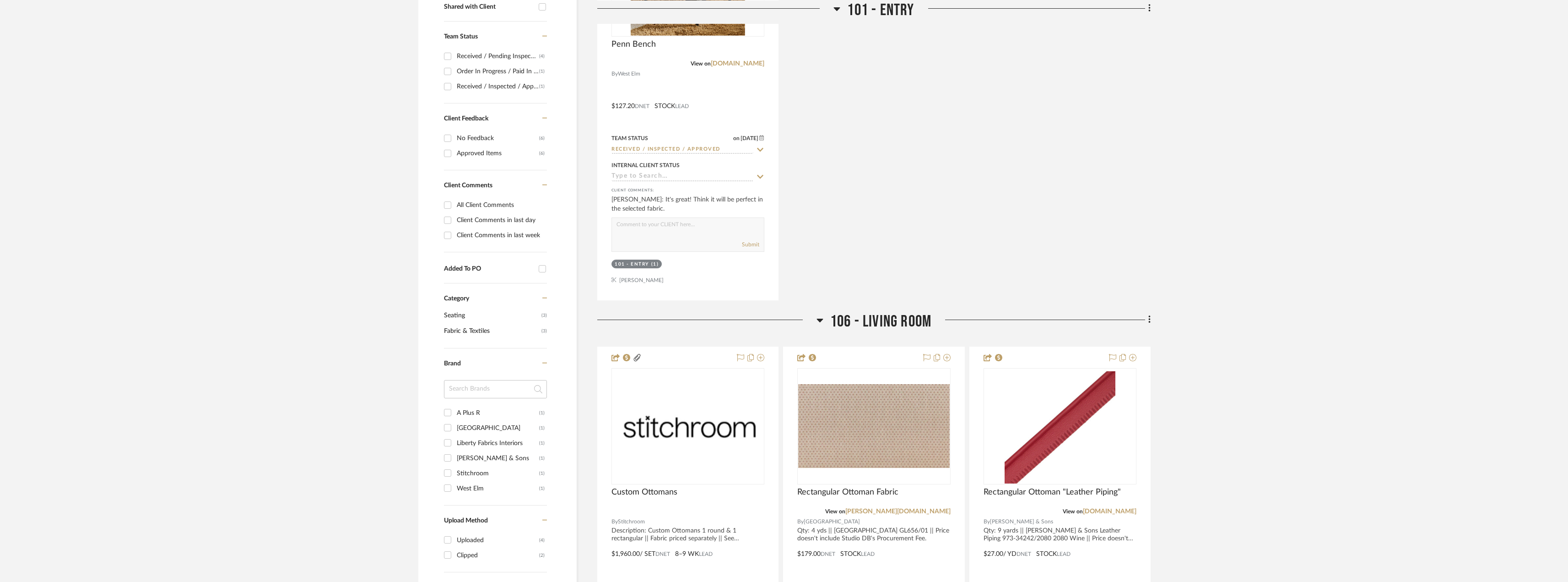
scroll to position [595, 0]
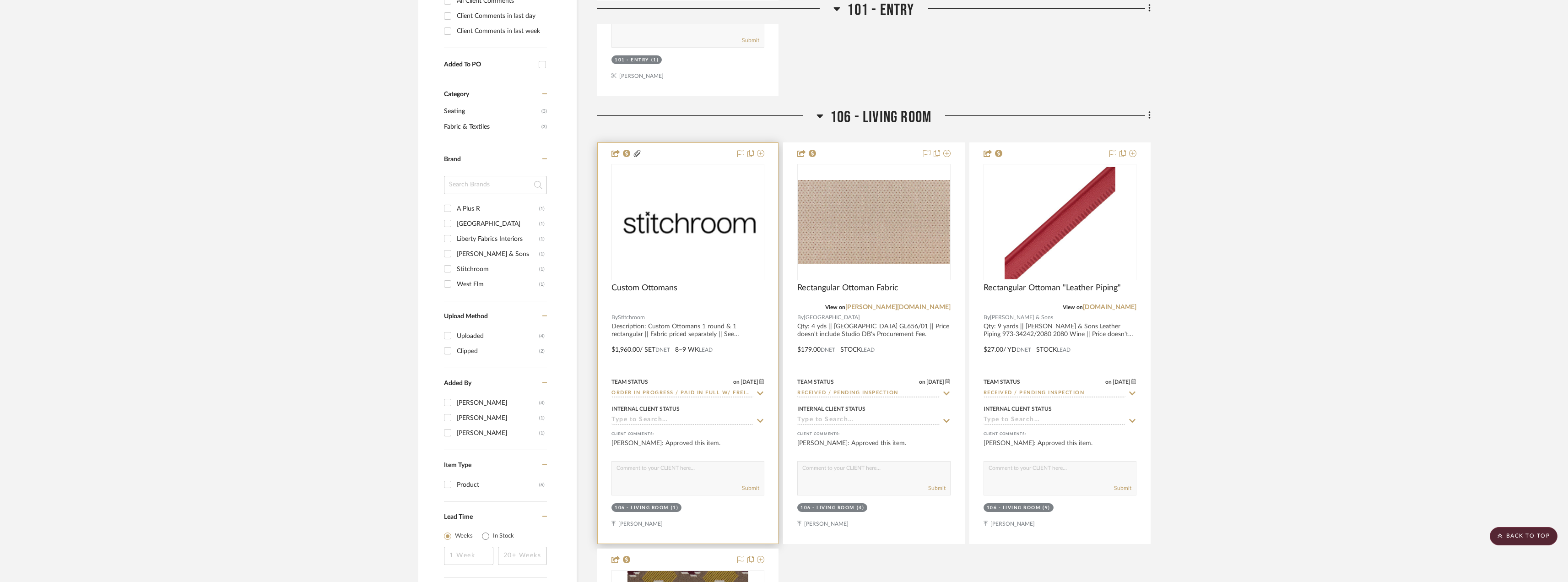
click at [0, 0] on img at bounding box center [0, 0] width 0 height 0
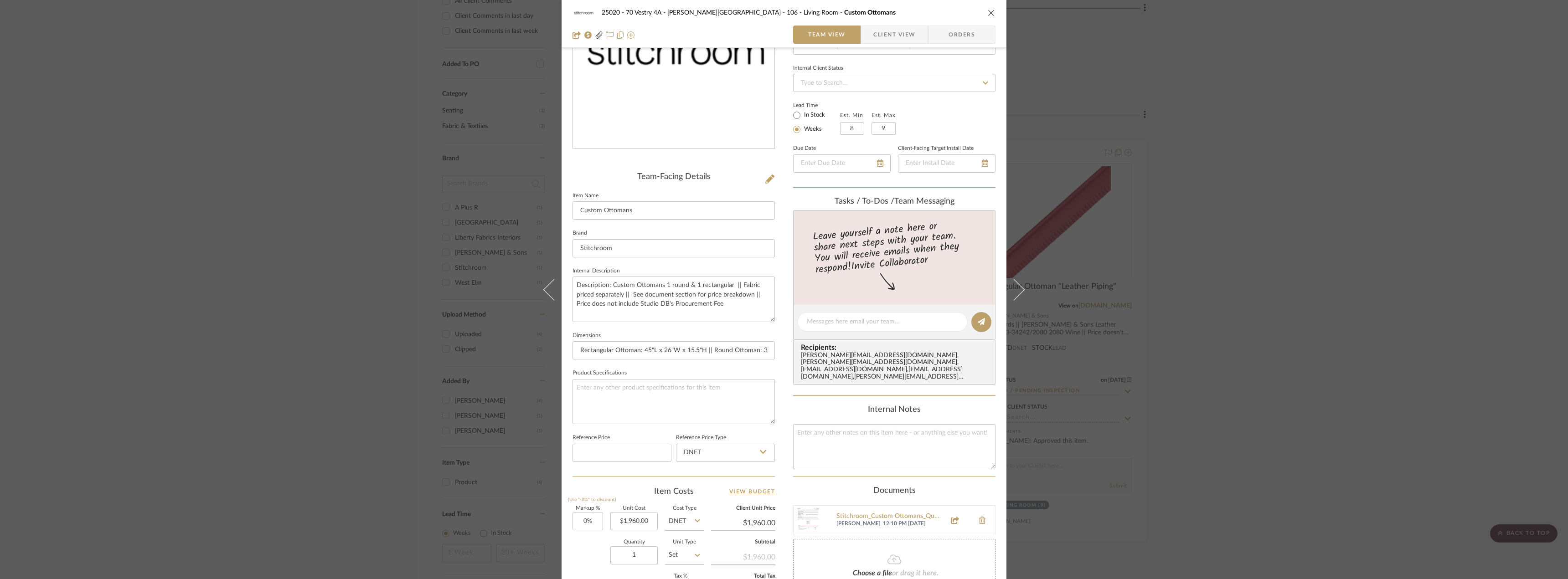
scroll to position [227, 0]
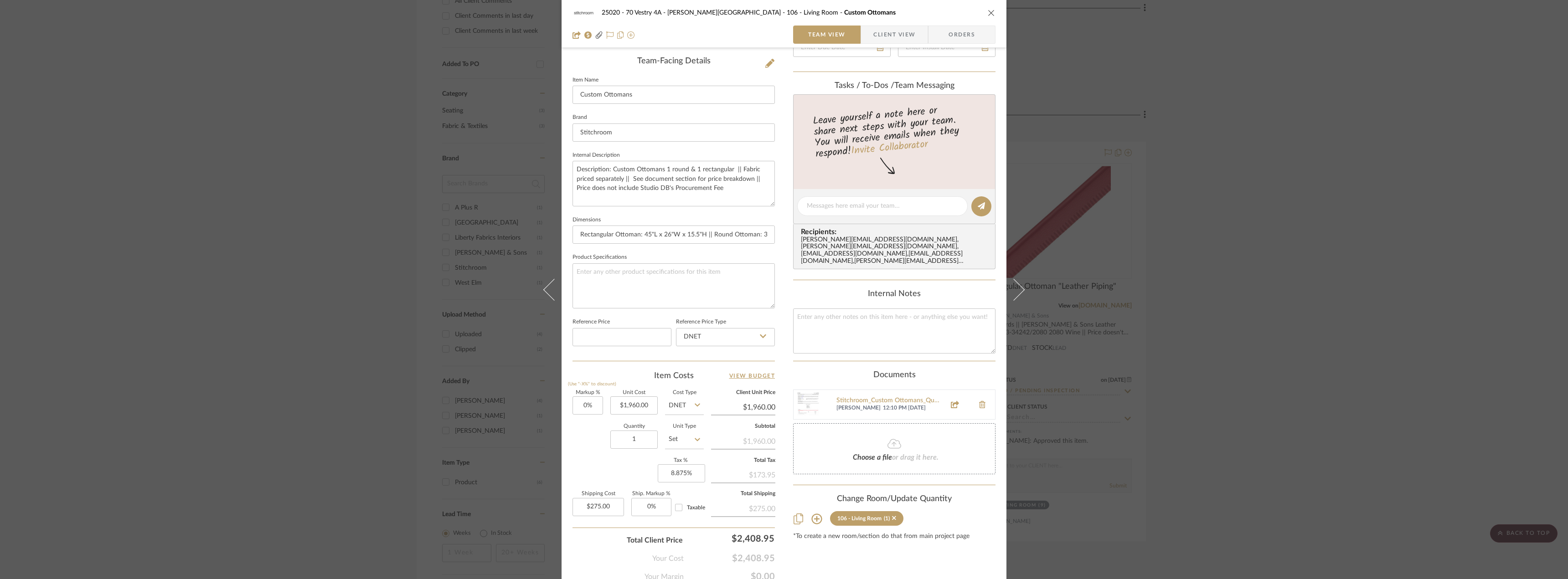
click at [1266, 286] on div "25020 - 70 Vestry 4A - [PERSON_NAME] 106 - Living Room Custom Ottomans Team Vie…" at bounding box center [784, 290] width 1568 height 579
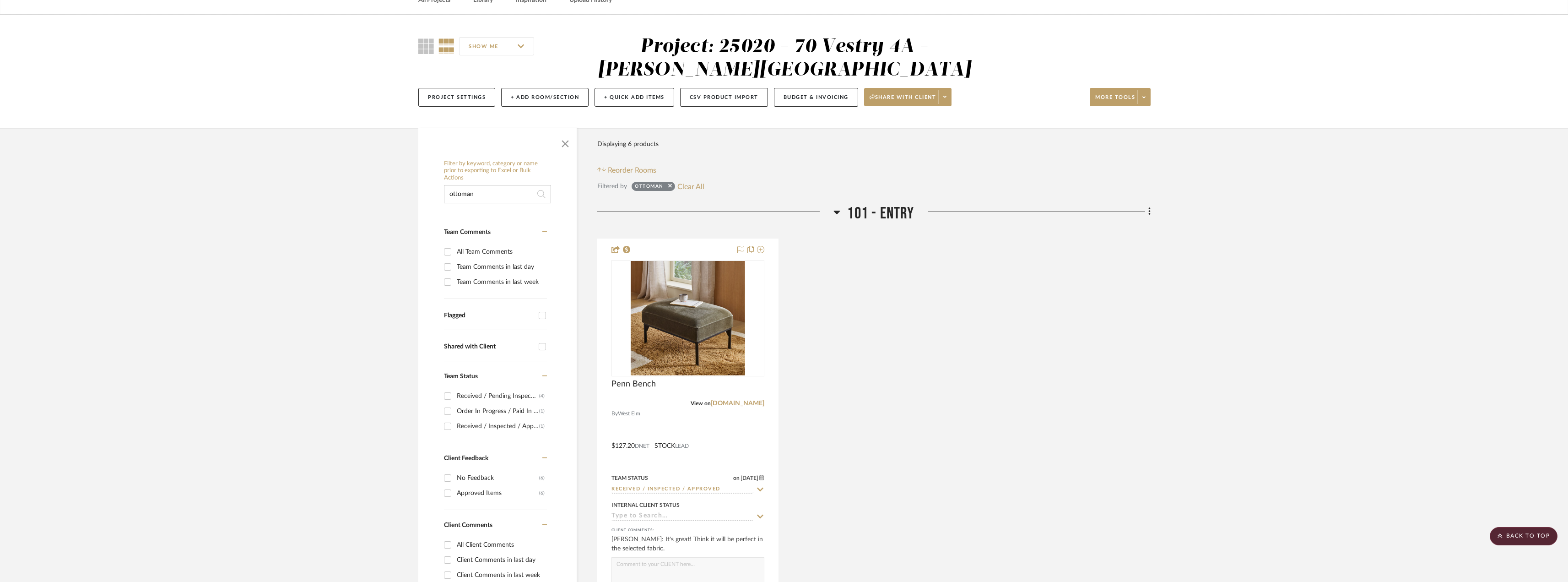
scroll to position [0, 0]
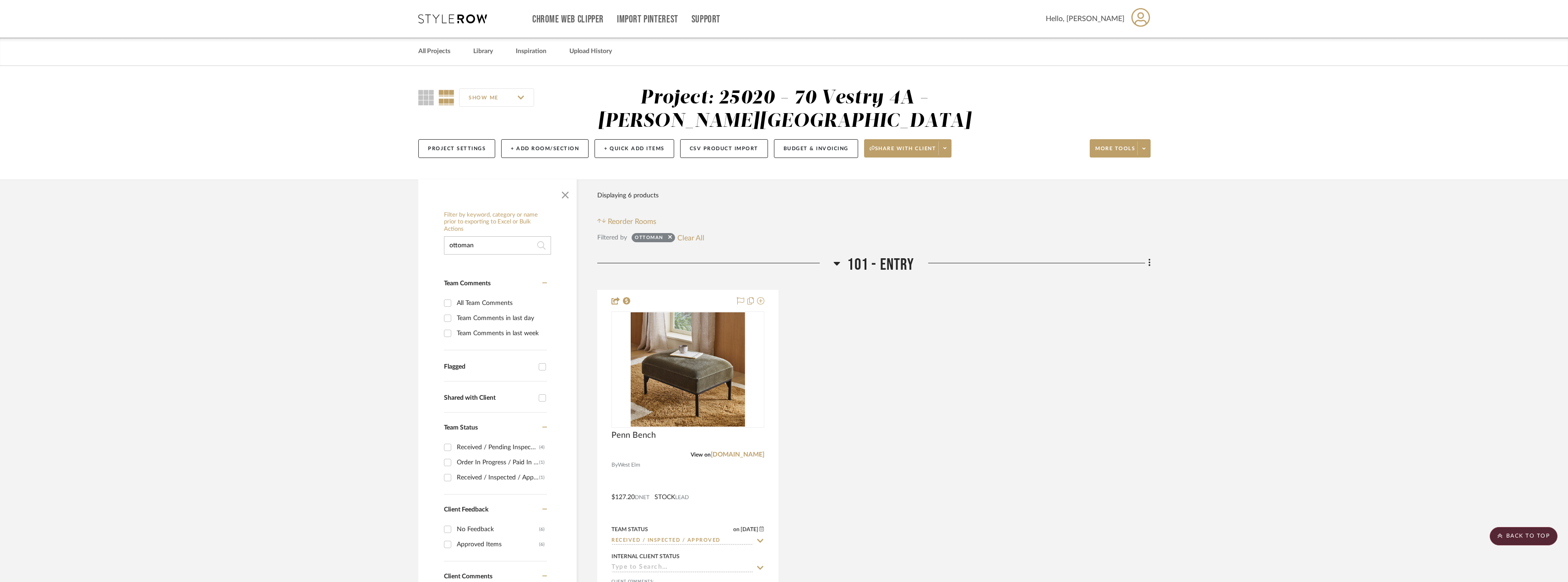
click at [503, 241] on input "ottoman" at bounding box center [497, 245] width 107 height 18
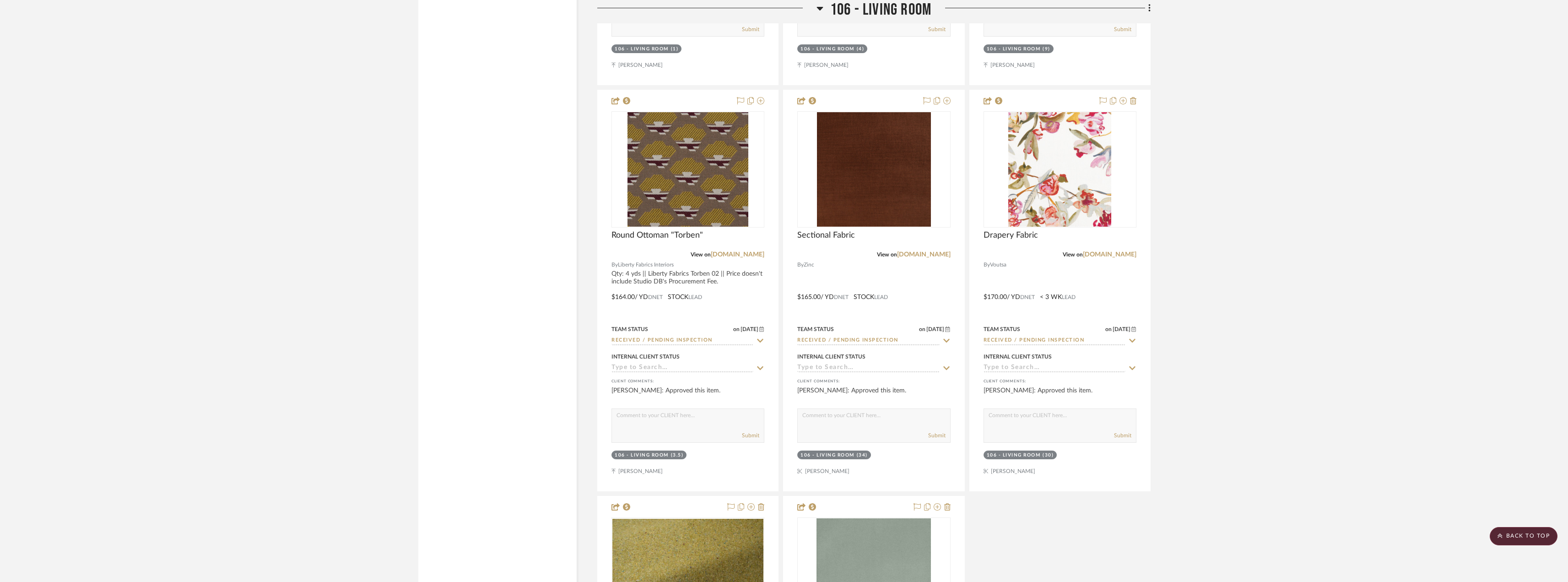
scroll to position [2014, 0]
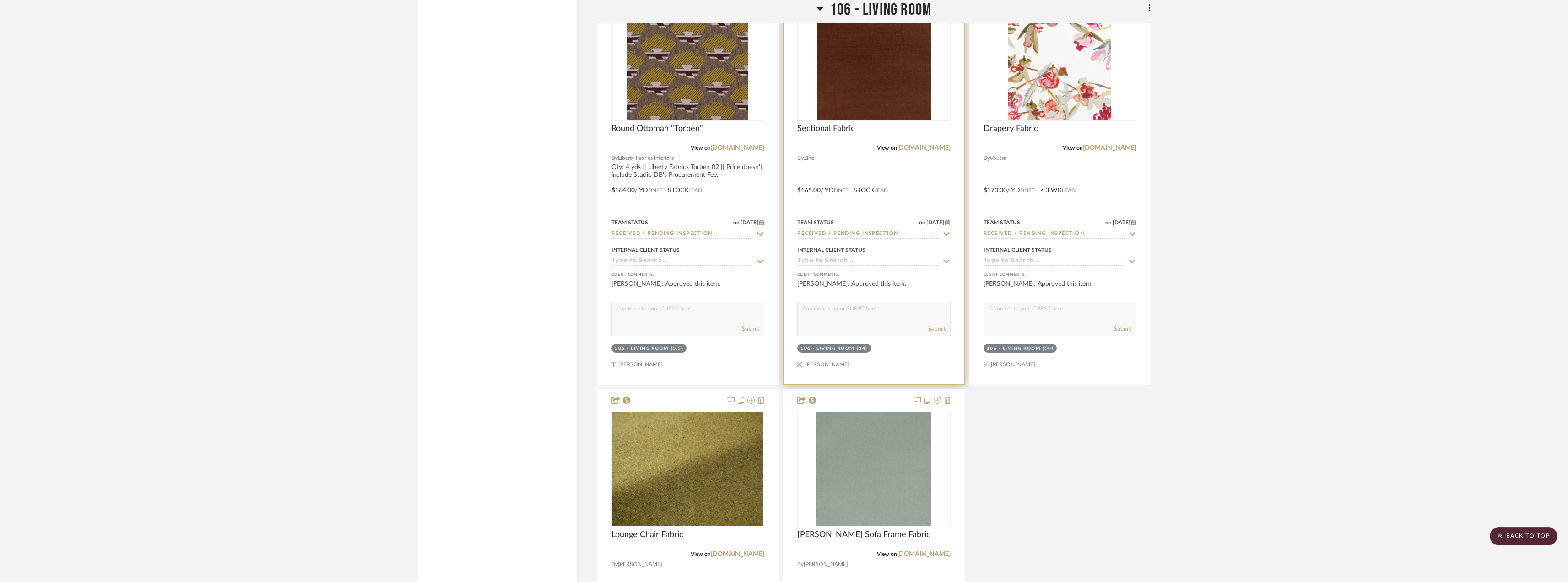
click at [921, 144] on div "View on [DOMAIN_NAME]" at bounding box center [873, 147] width 153 height 8
click at [918, 149] on link "[DOMAIN_NAME]" at bounding box center [924, 148] width 54 height 6
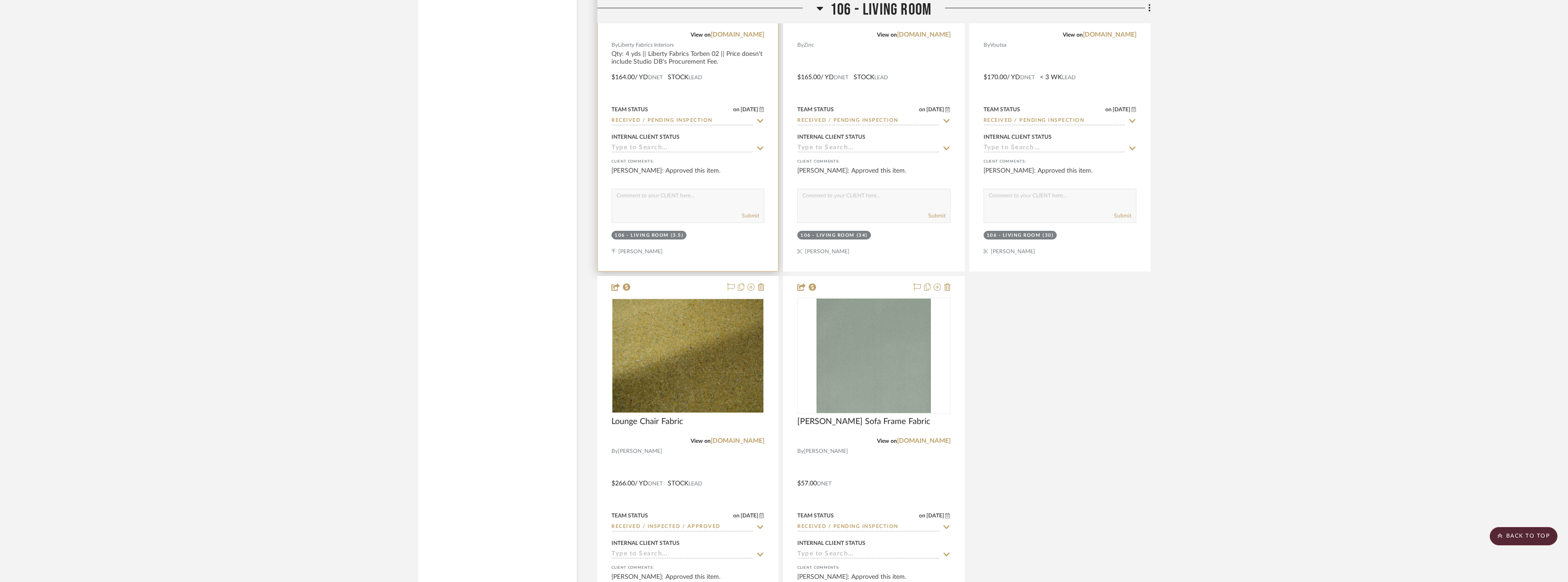
scroll to position [2197, 0]
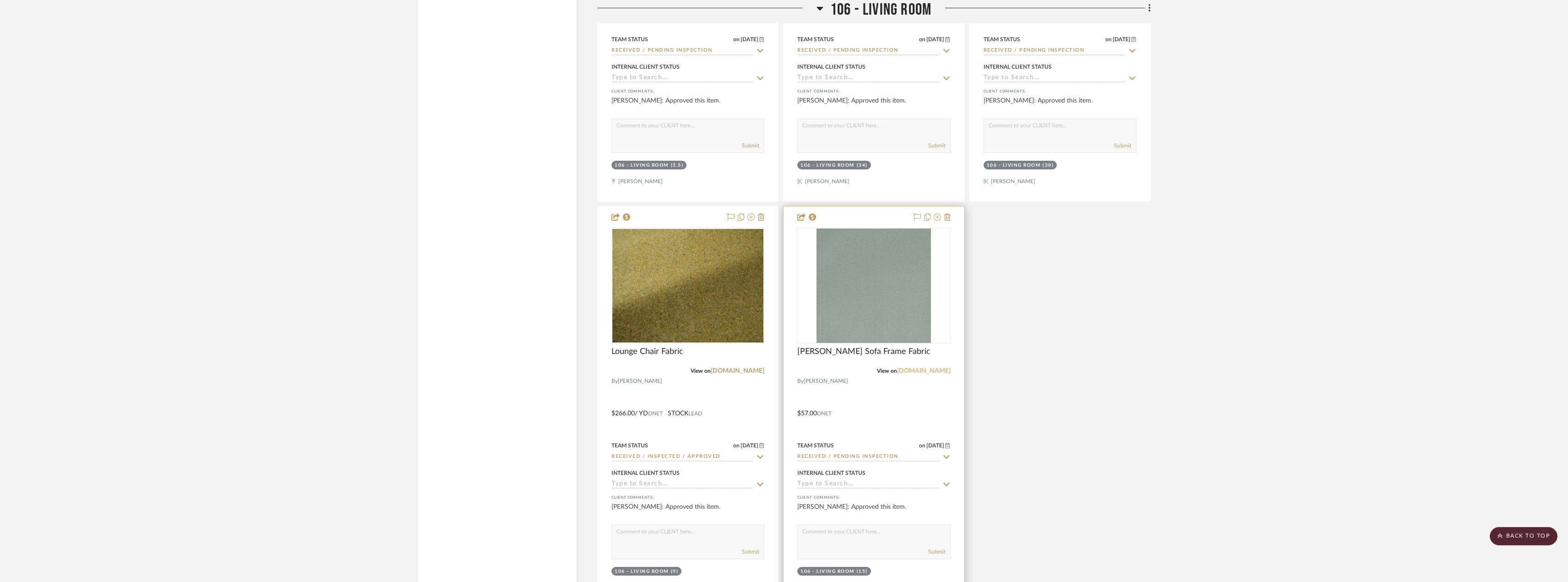
click at [932, 374] on link "[DOMAIN_NAME]" at bounding box center [924, 370] width 54 height 6
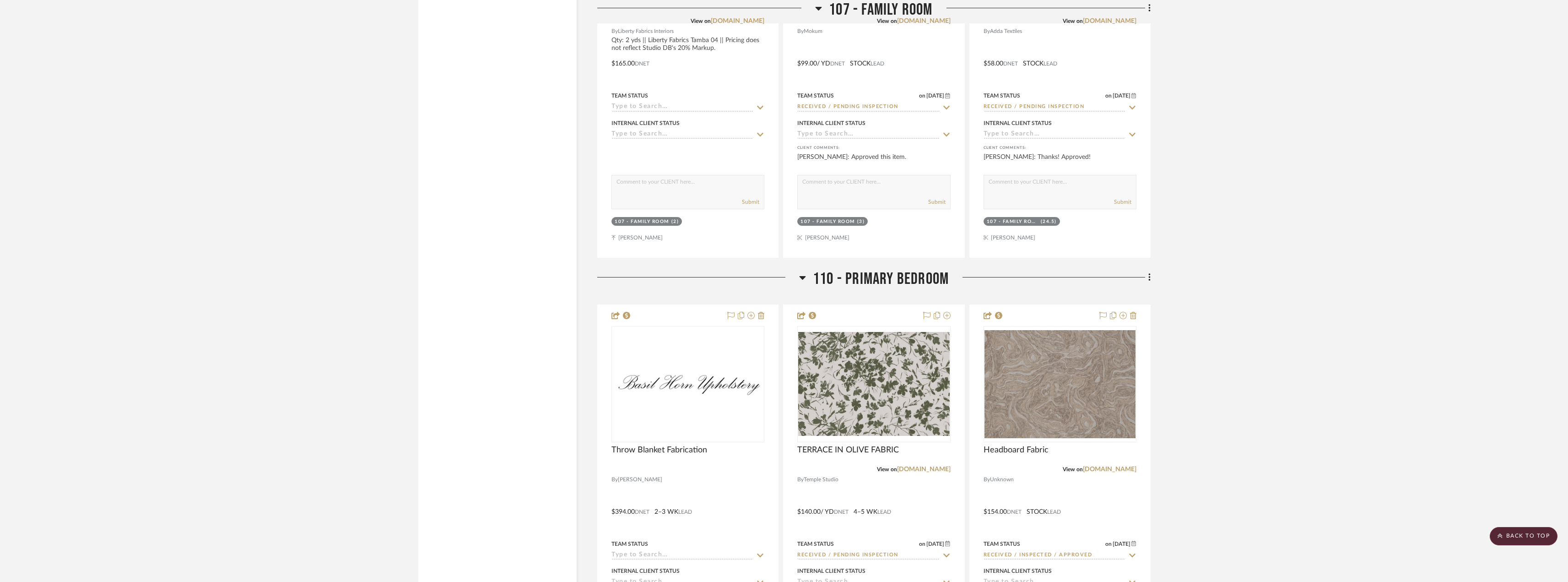
scroll to position [3296, 0]
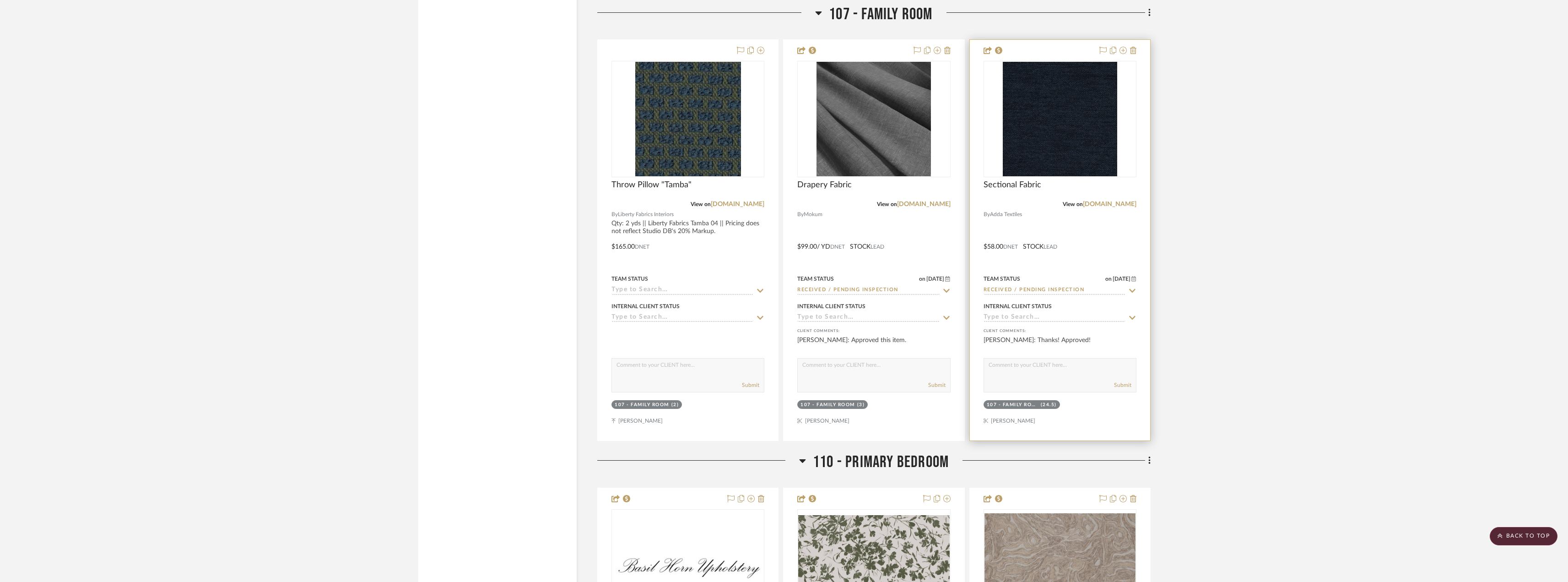
click at [1096, 201] on div "View on [DOMAIN_NAME]" at bounding box center [1060, 204] width 153 height 8
click at [1096, 205] on link "[DOMAIN_NAME]" at bounding box center [1110, 204] width 54 height 6
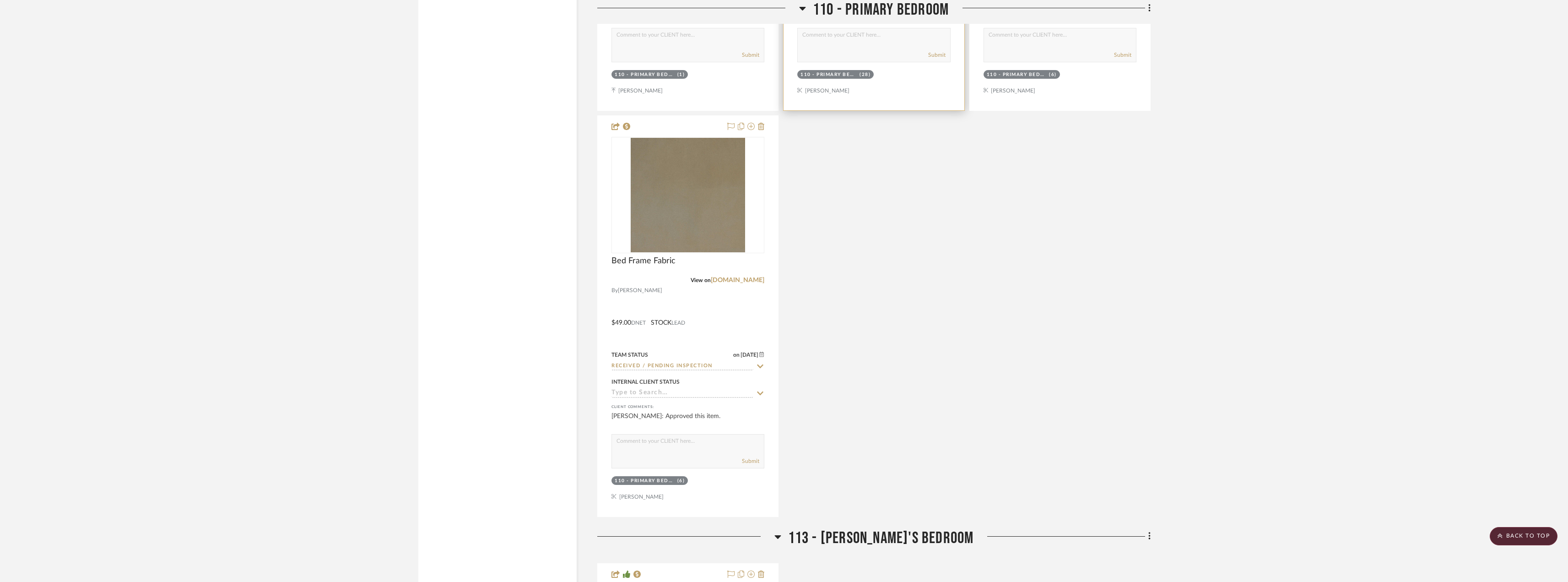
scroll to position [3663, 0]
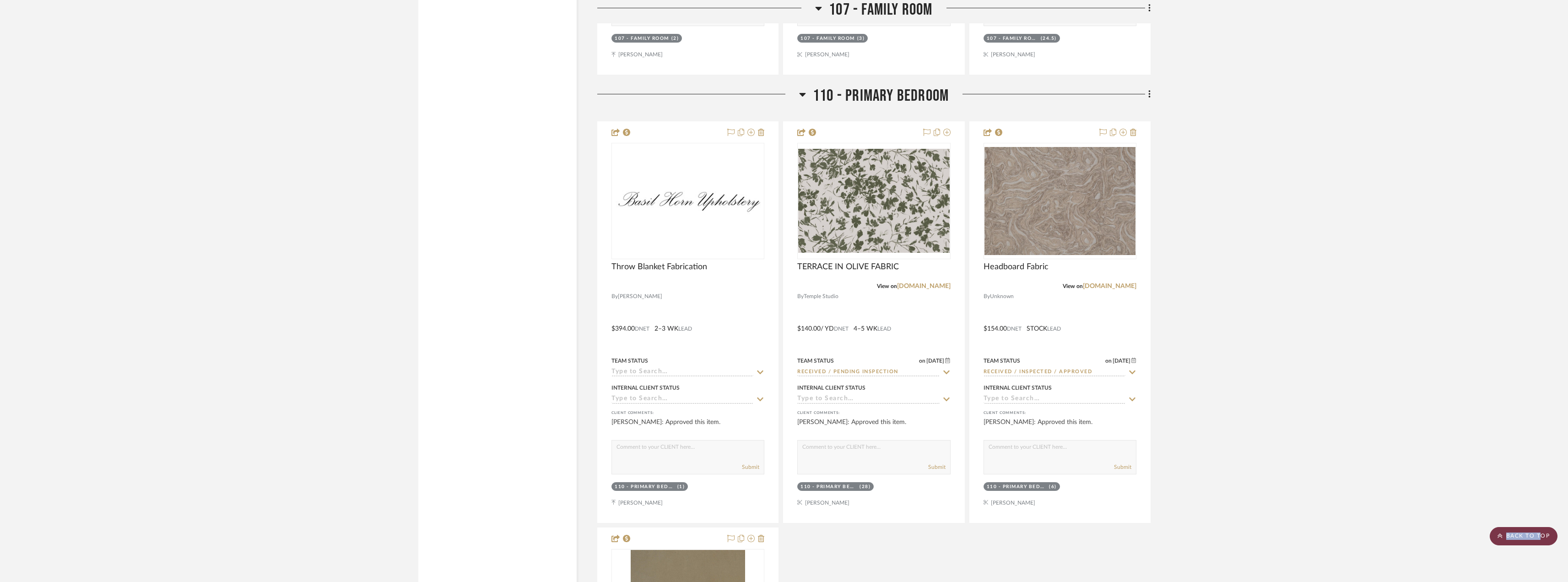
drag, startPoint x: 1539, startPoint y: 532, endPoint x: 1537, endPoint y: 528, distance: 4.5
click at [1539, 533] on scroll-to-top-button "BACK TO TOP" at bounding box center [1523, 536] width 68 height 18
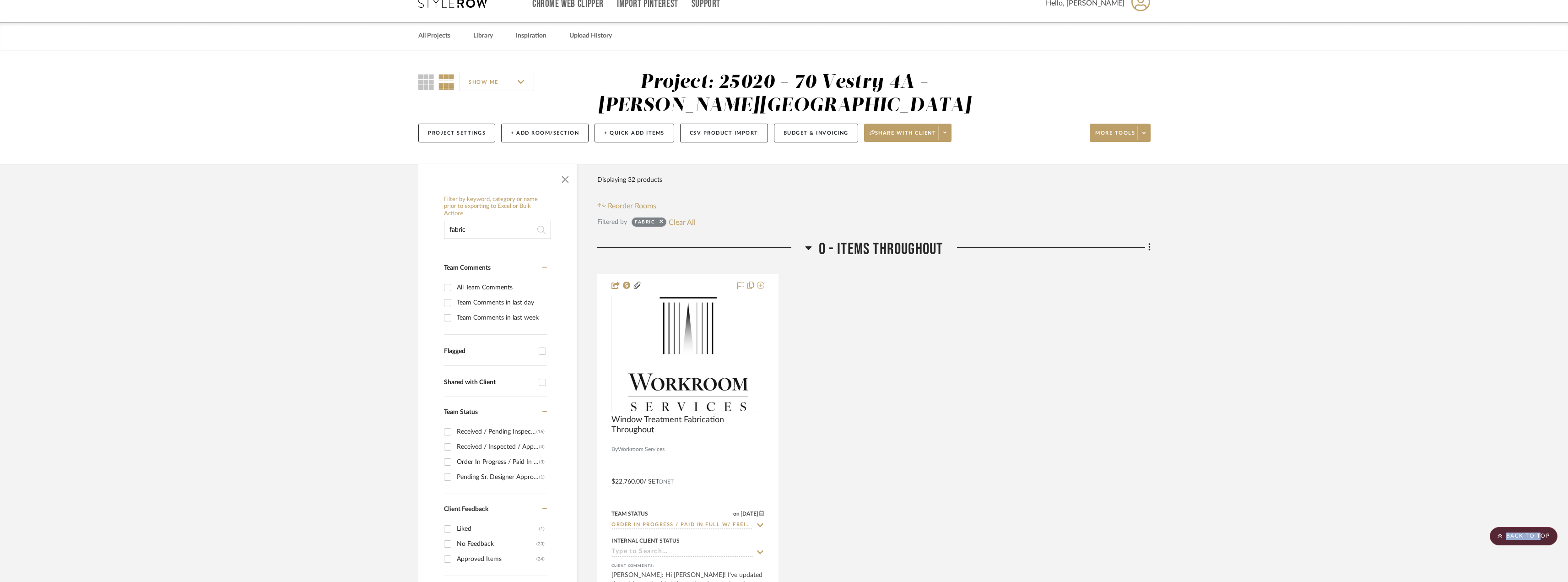
scroll to position [0, 0]
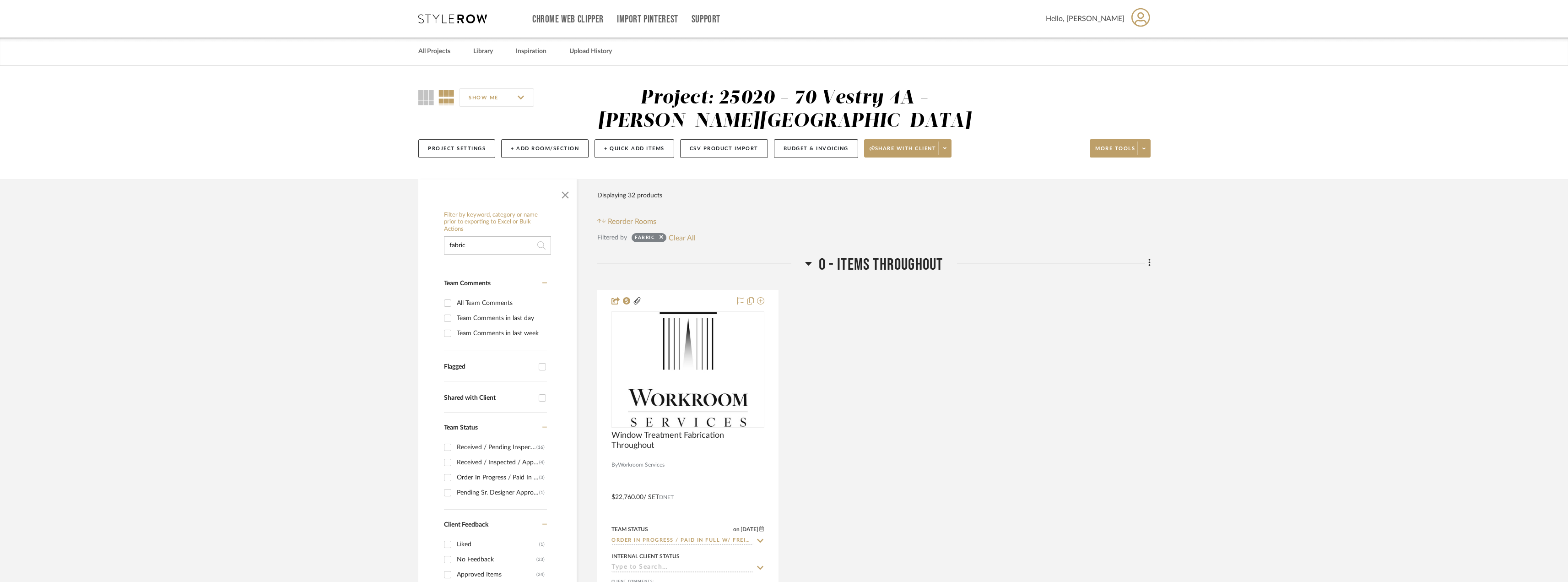
click at [475, 251] on input "fabric" at bounding box center [497, 245] width 107 height 18
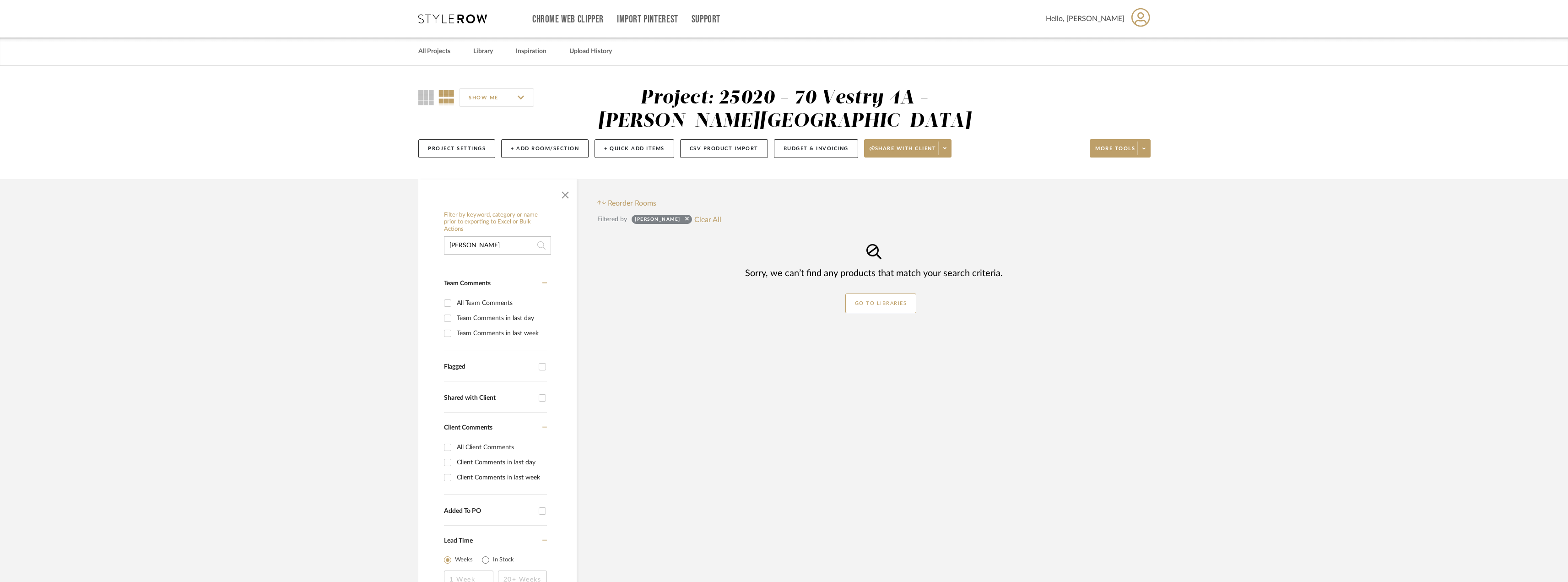
click at [495, 247] on input "[PERSON_NAME]" at bounding box center [497, 245] width 107 height 18
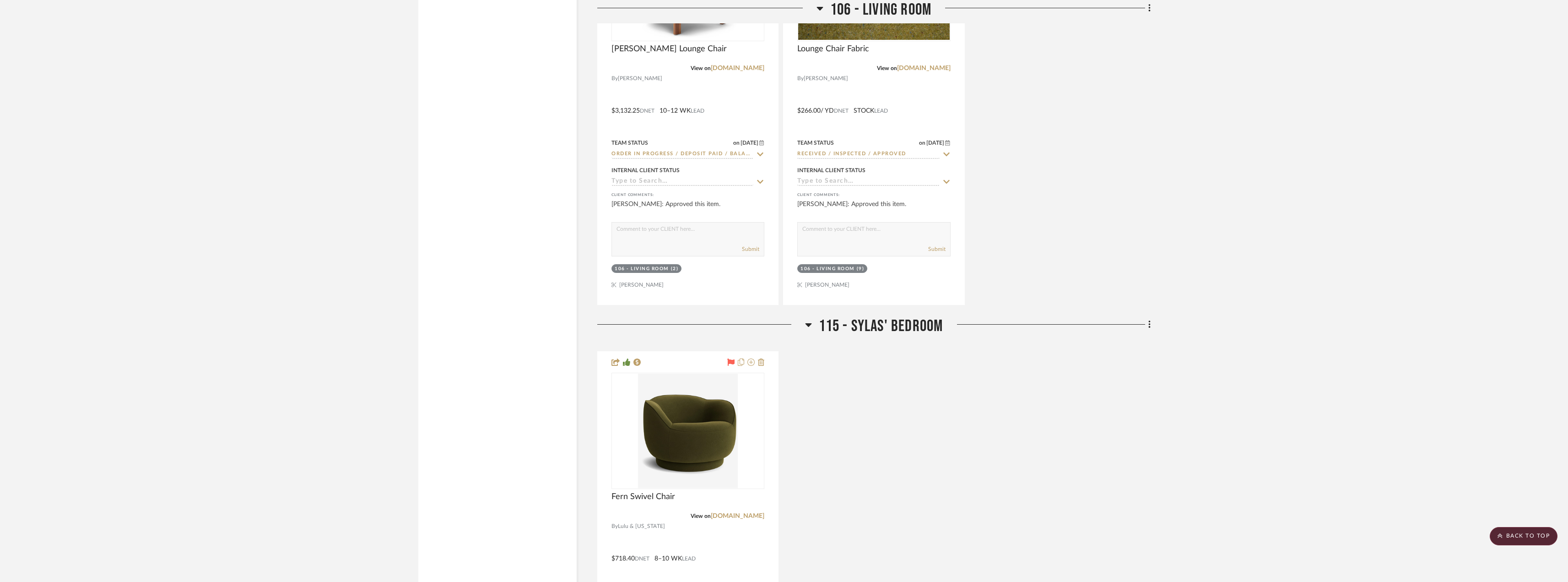
scroll to position [1053, 0]
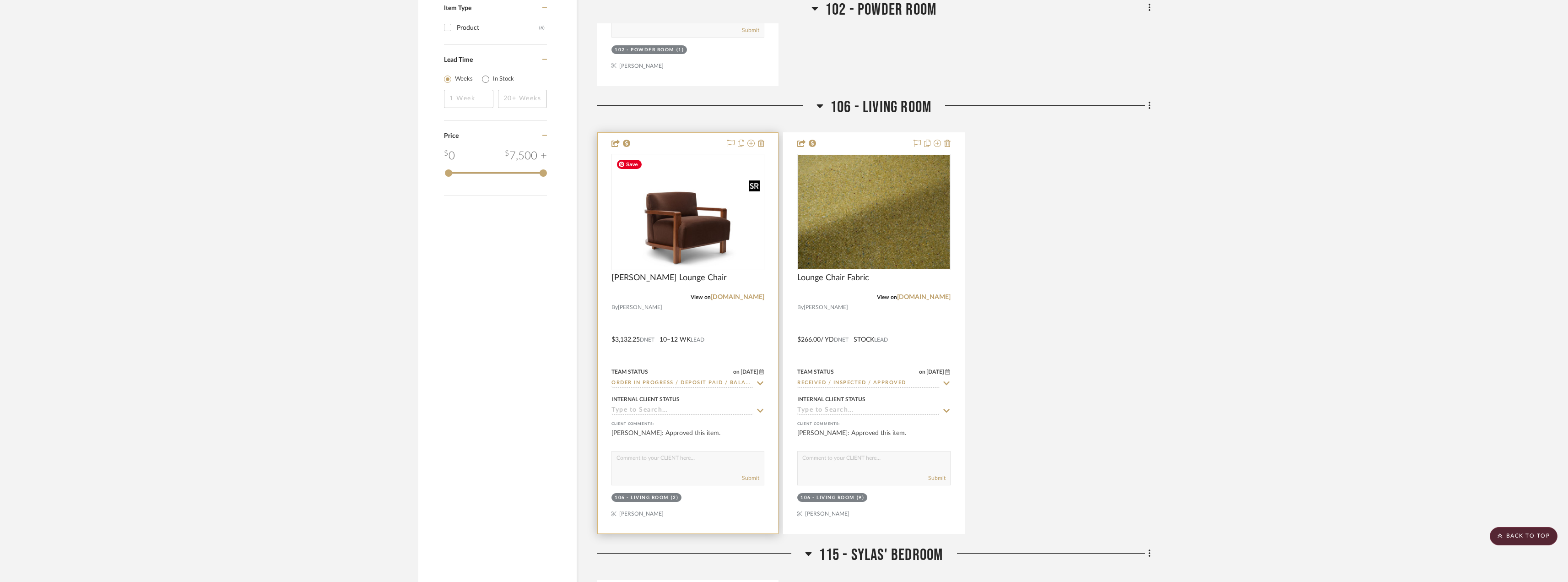
type input "chair"
click at [0, 0] on img at bounding box center [0, 0] width 0 height 0
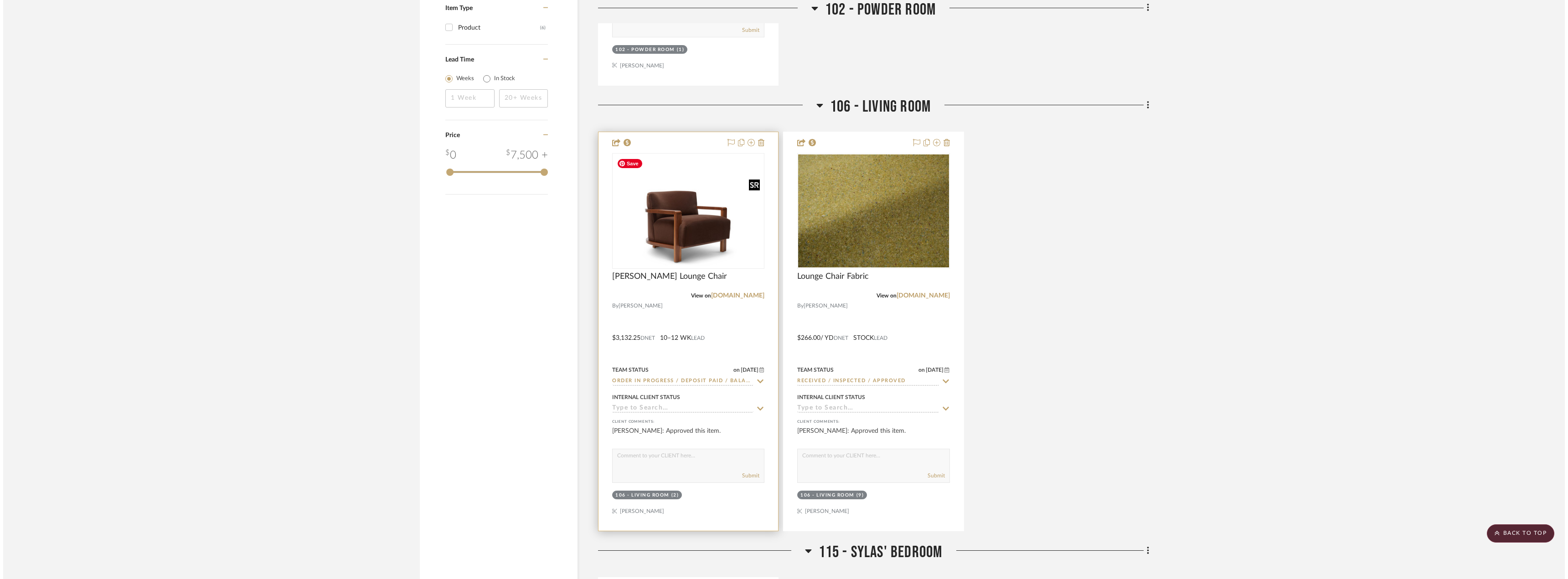
scroll to position [0, 0]
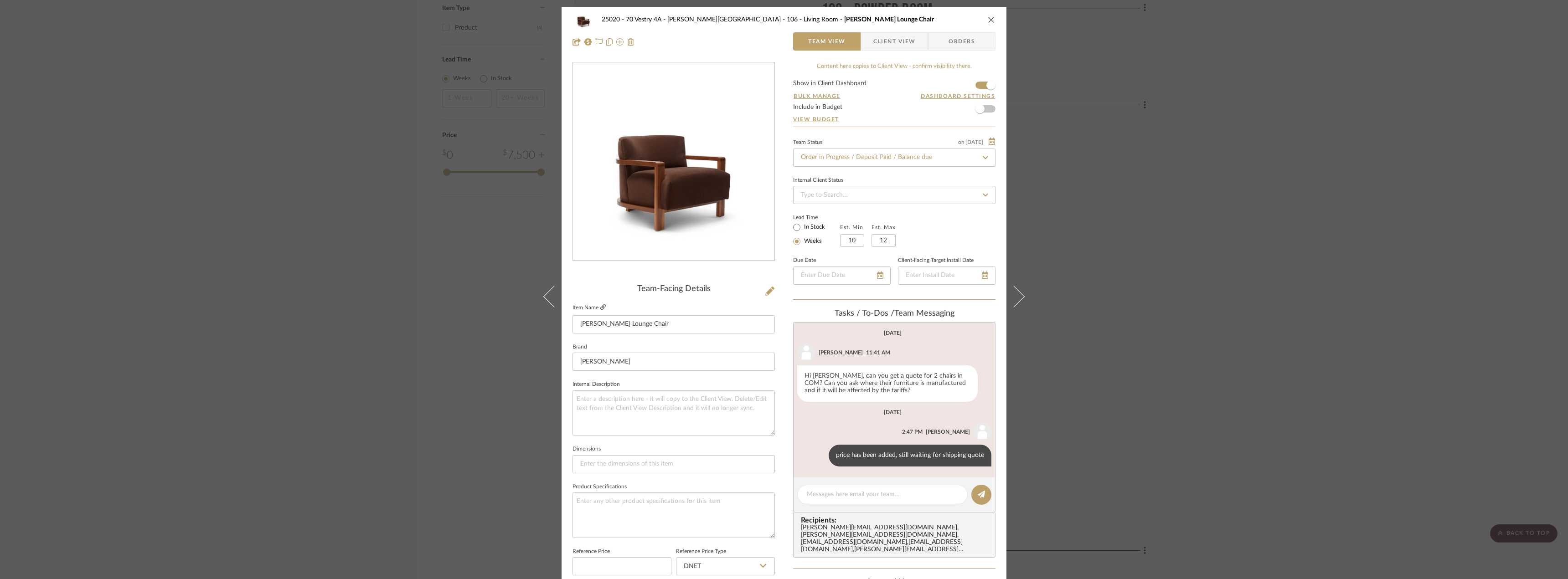
click at [602, 308] on icon at bounding box center [603, 307] width 5 height 5
drag, startPoint x: 1095, startPoint y: 266, endPoint x: 1048, endPoint y: 258, distance: 47.7
click at [1094, 266] on div "25020 - 70 Vestry 4A - [PERSON_NAME] 106 - Living Room [PERSON_NAME] Lounge Cha…" at bounding box center [784, 290] width 1568 height 579
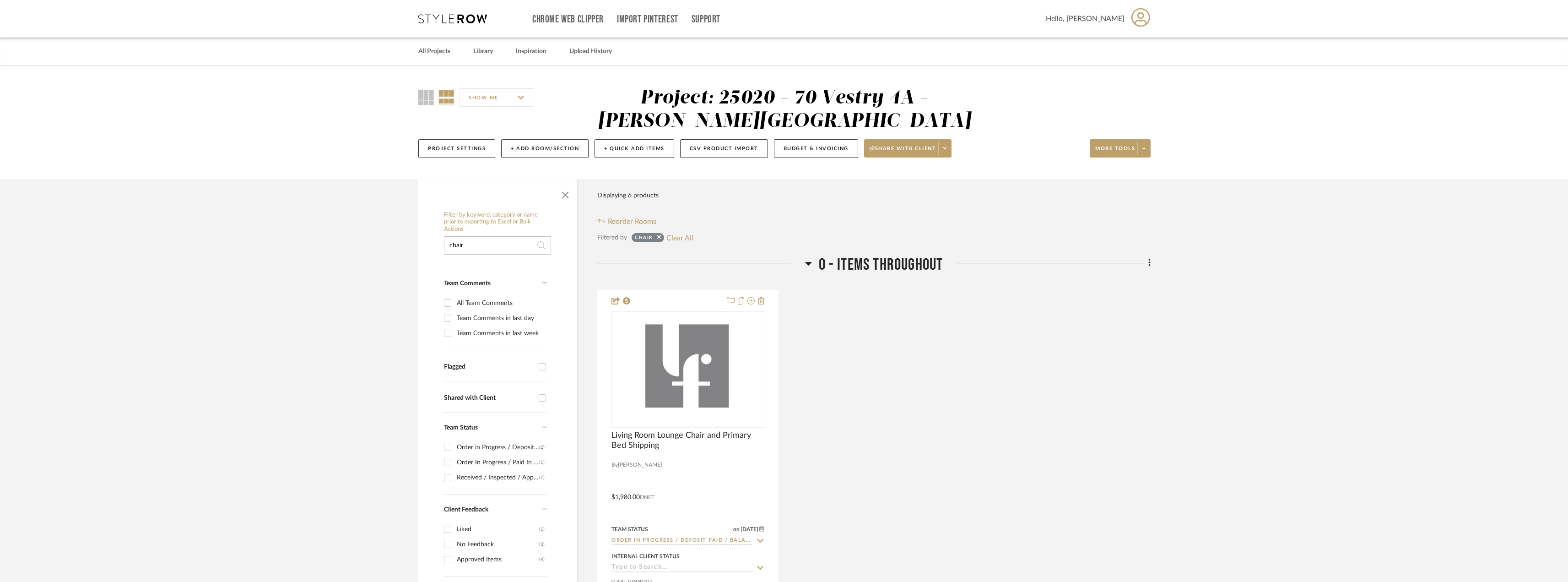
drag, startPoint x: 675, startPoint y: 238, endPoint x: 582, endPoint y: 243, distance: 93.1
click at [666, 240] on button "Clear All" at bounding box center [680, 237] width 27 height 12
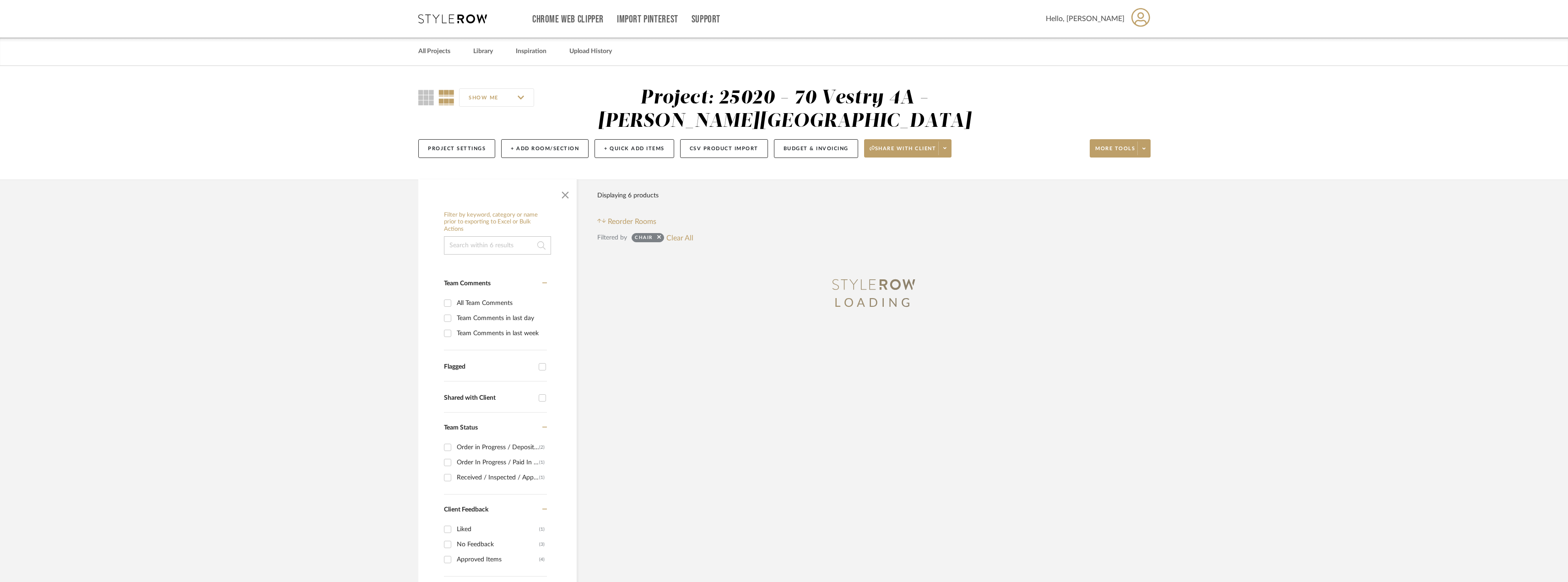
click at [490, 250] on input at bounding box center [497, 245] width 107 height 18
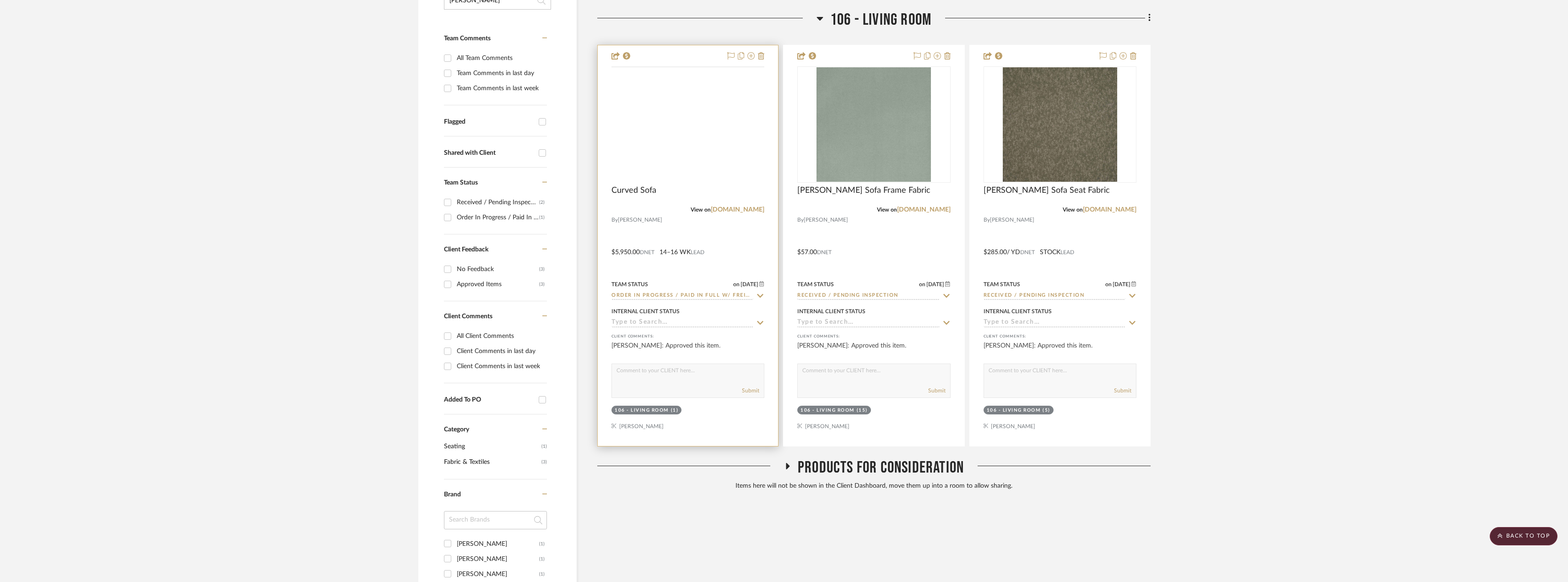
scroll to position [229, 0]
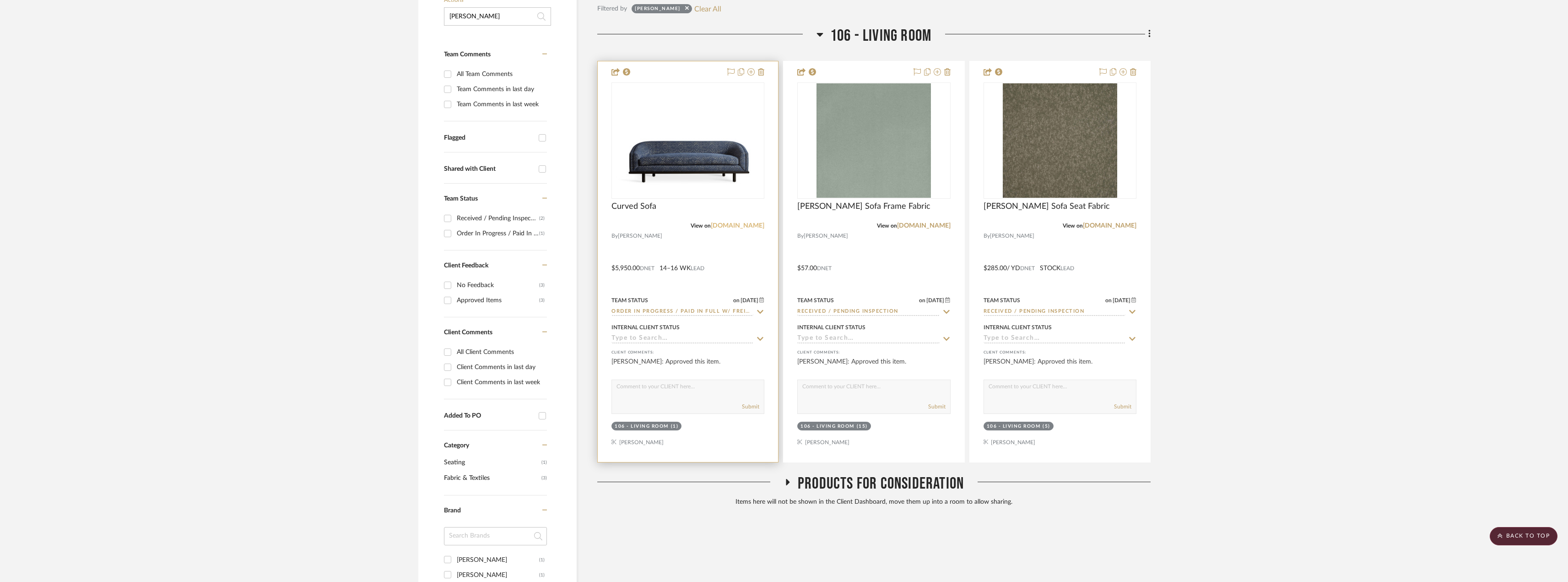
type input "[PERSON_NAME]"
click at [758, 227] on link "[DOMAIN_NAME]" at bounding box center [738, 226] width 54 height 6
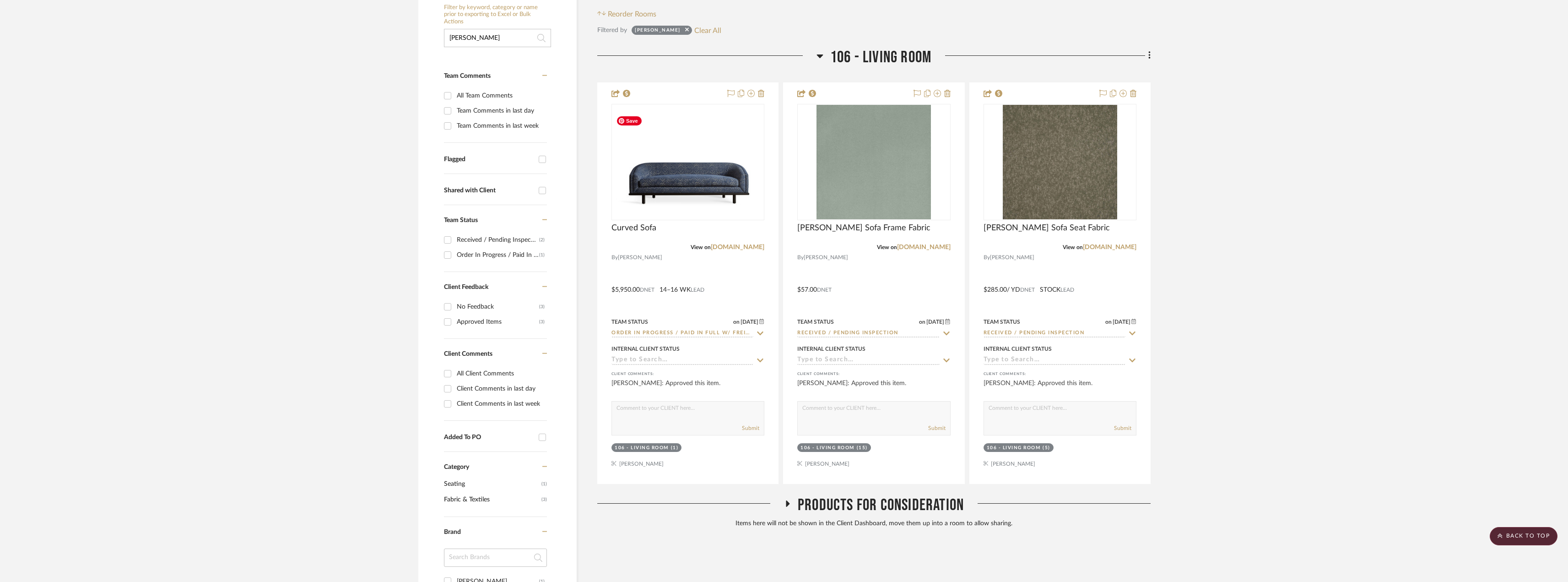
scroll to position [205, 0]
